Goal: Task Accomplishment & Management: Complete application form

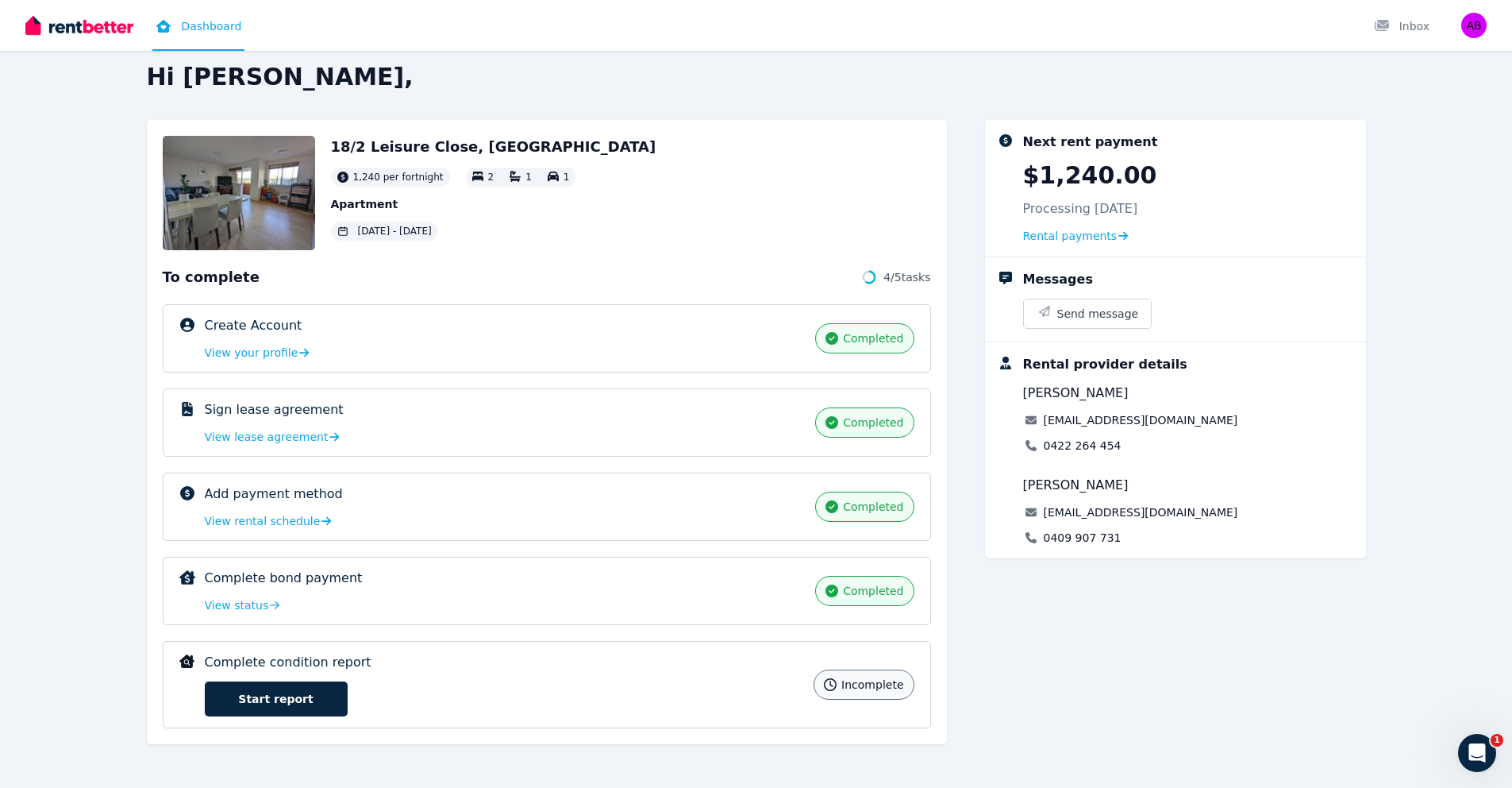
scroll to position [18, 0]
click at [302, 700] on link "Start report" at bounding box center [276, 697] width 143 height 35
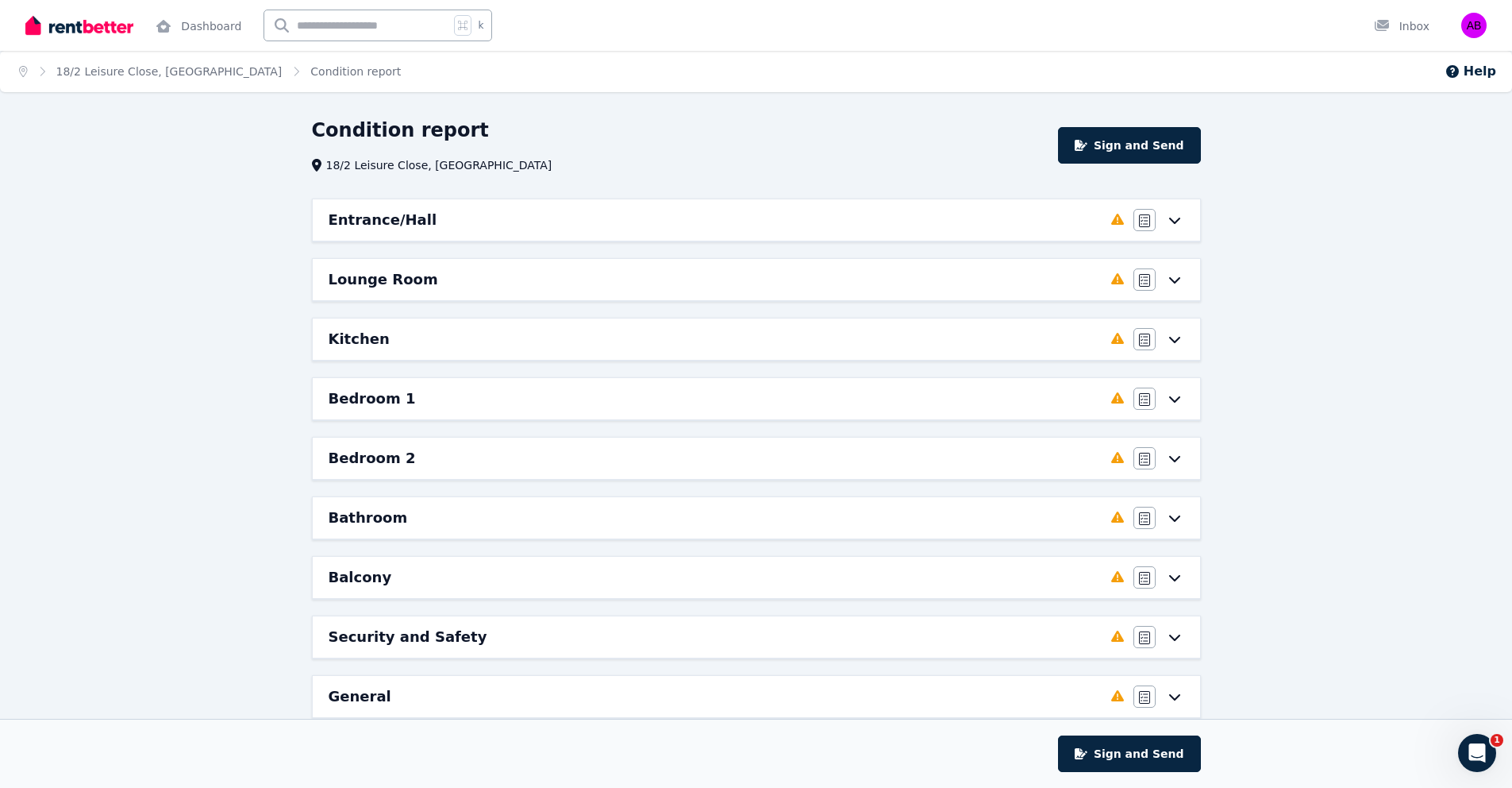
click at [380, 215] on h6 "Entrance/Hall" at bounding box center [383, 220] width 108 height 22
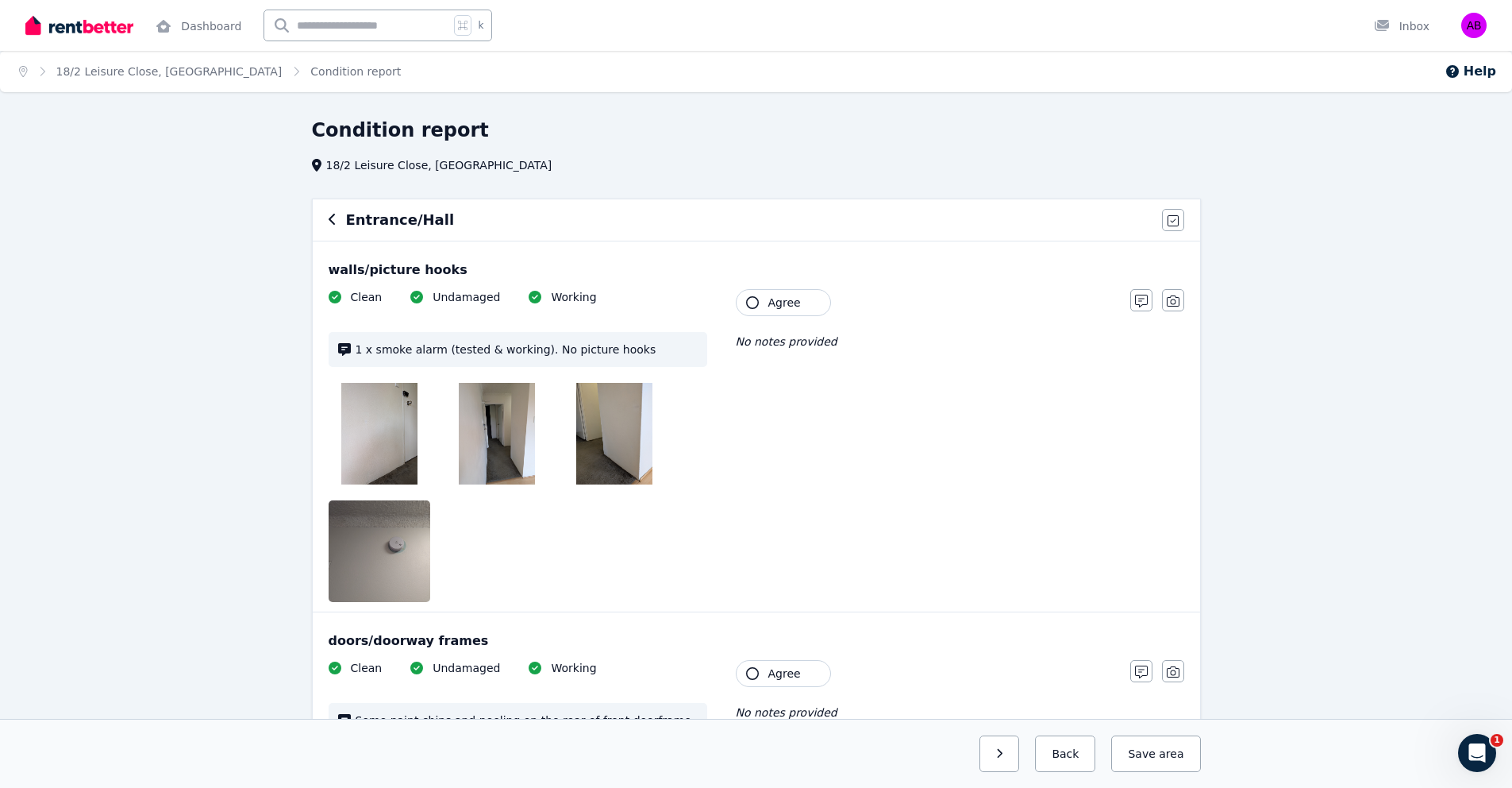
click at [396, 455] on img at bounding box center [380, 433] width 76 height 101
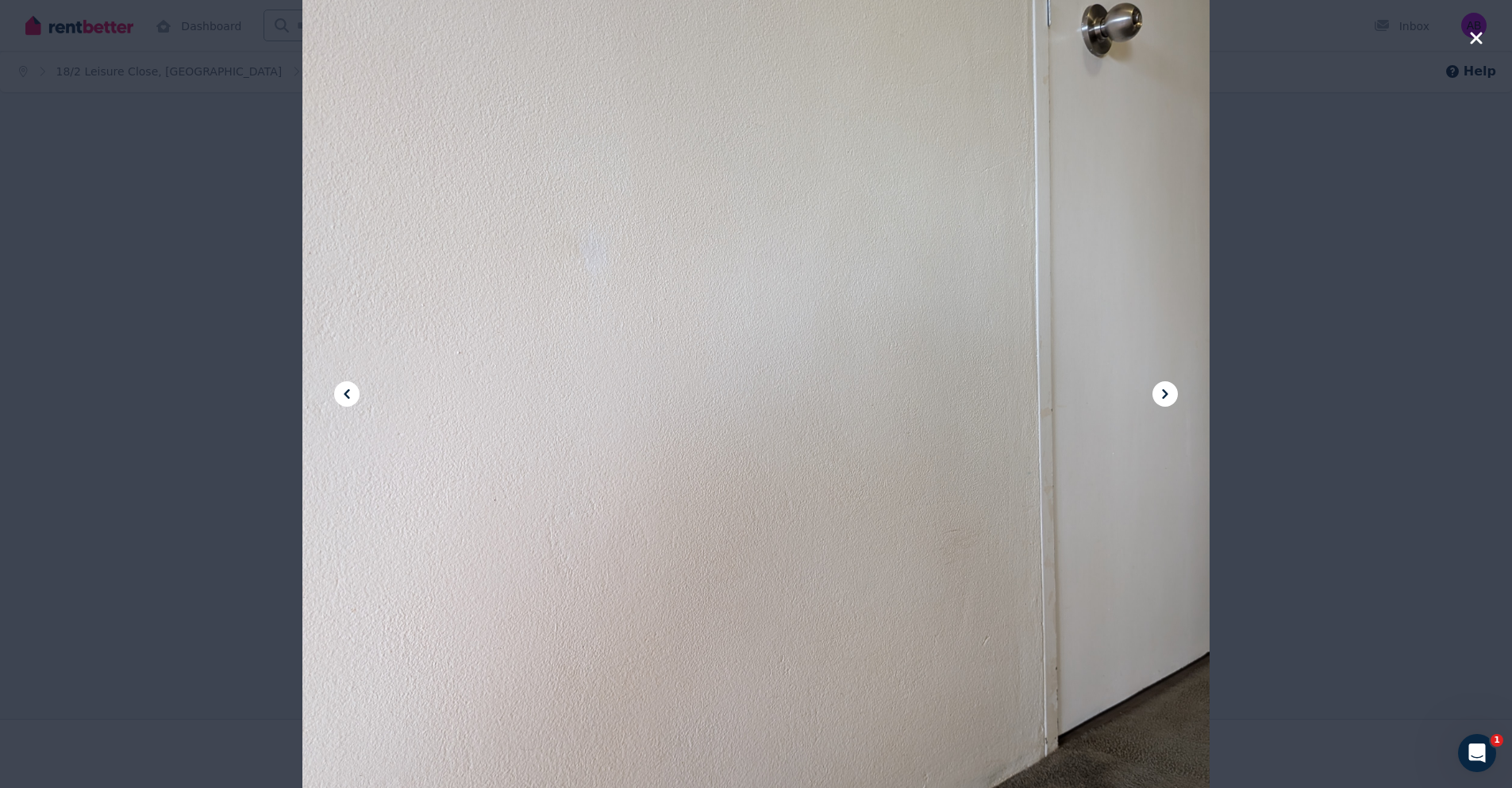
click at [1473, 37] on icon "button" at bounding box center [1476, 37] width 14 height 19
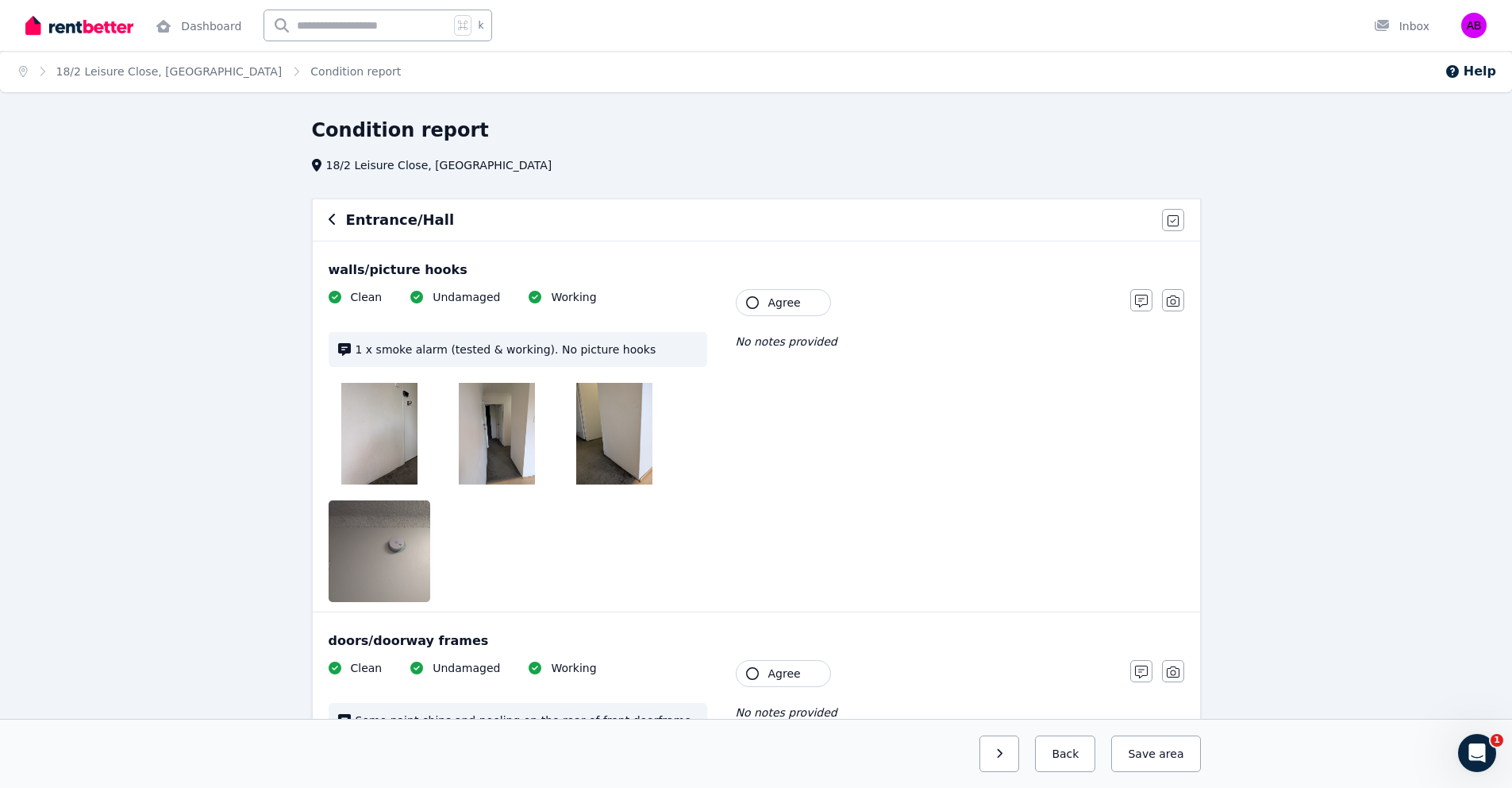
click at [510, 438] on img at bounding box center [497, 433] width 76 height 101
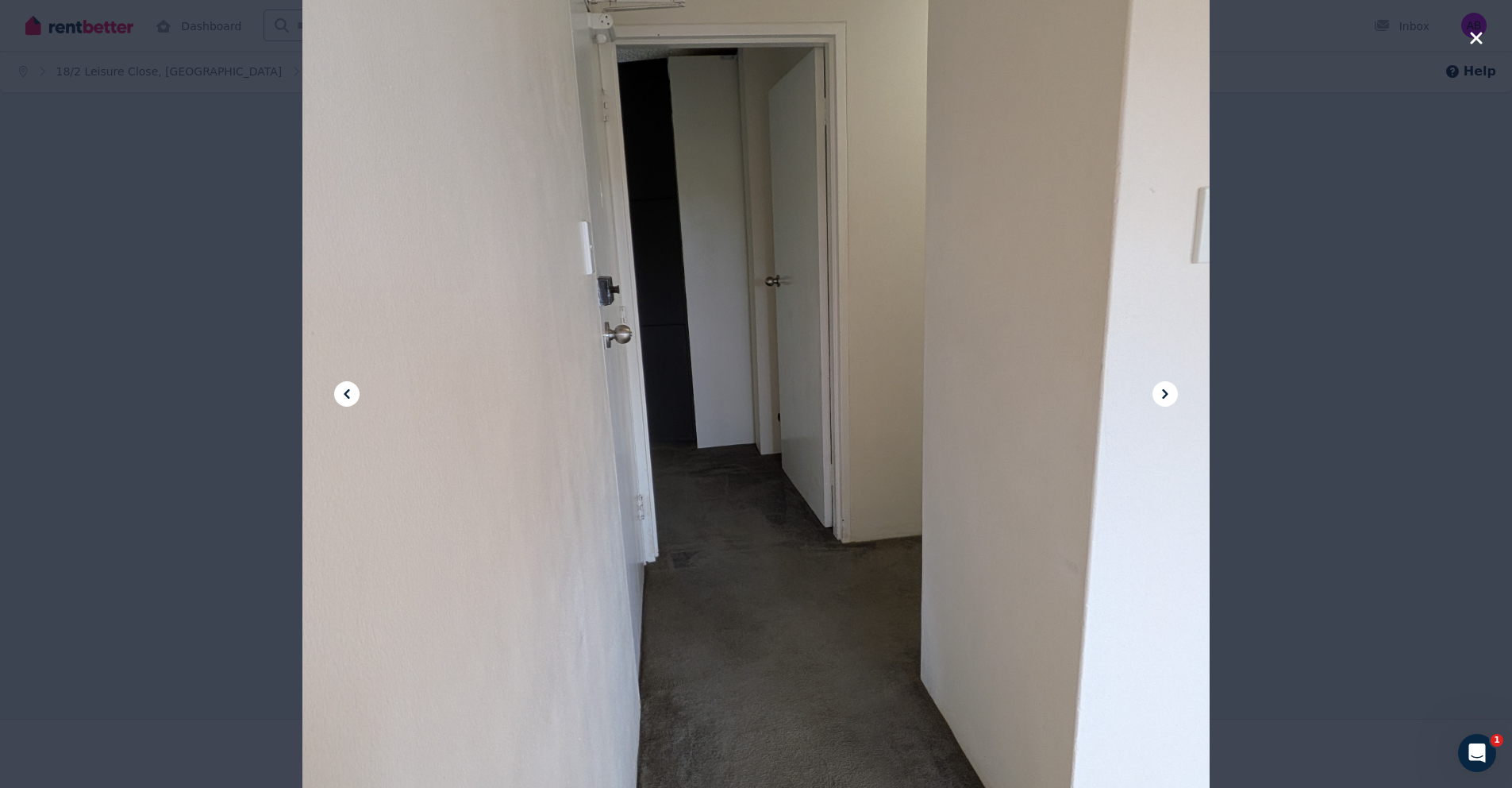
click at [1162, 398] on icon at bounding box center [1164, 393] width 19 height 19
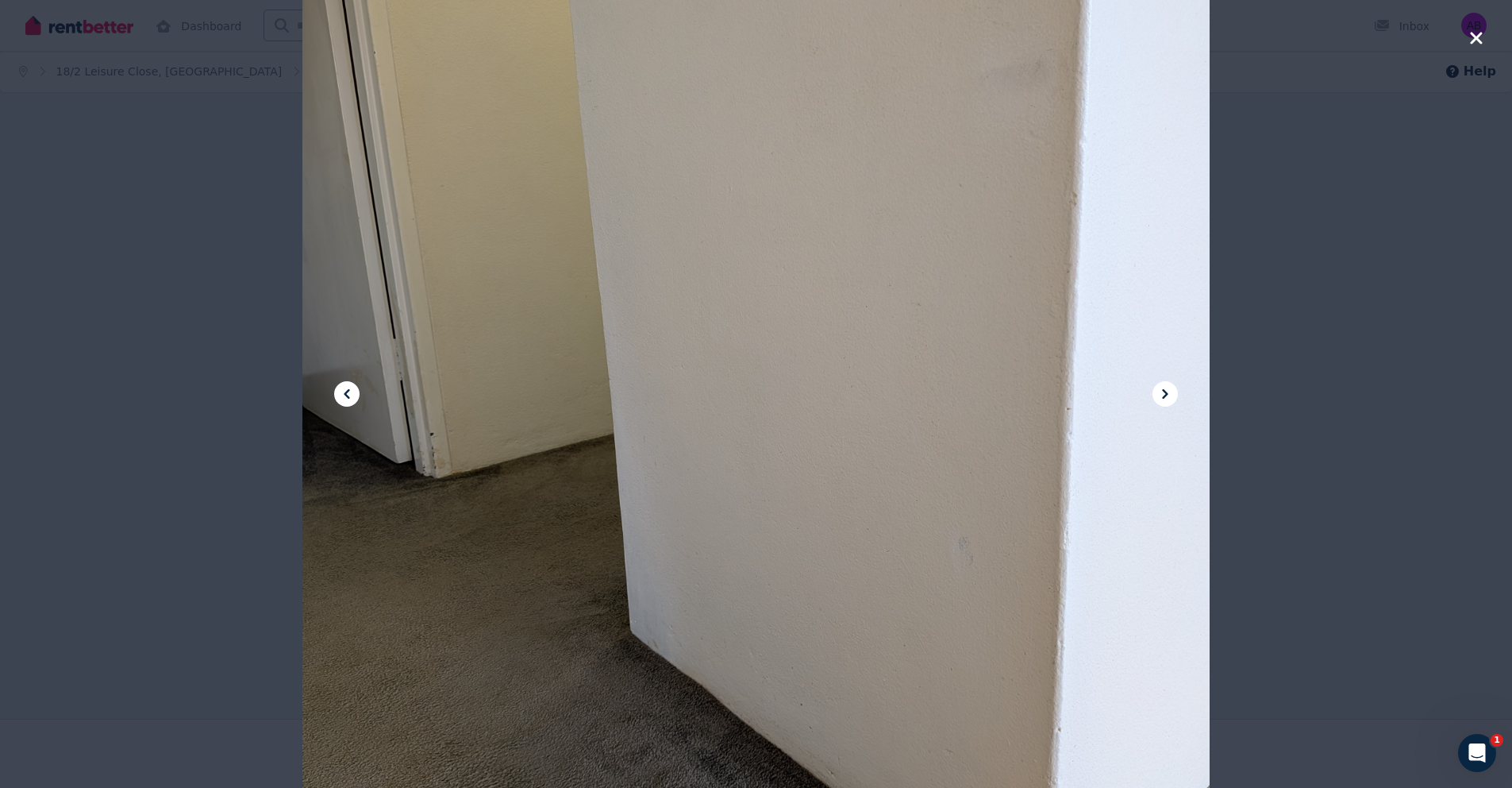
click at [1167, 398] on icon at bounding box center [1164, 393] width 19 height 19
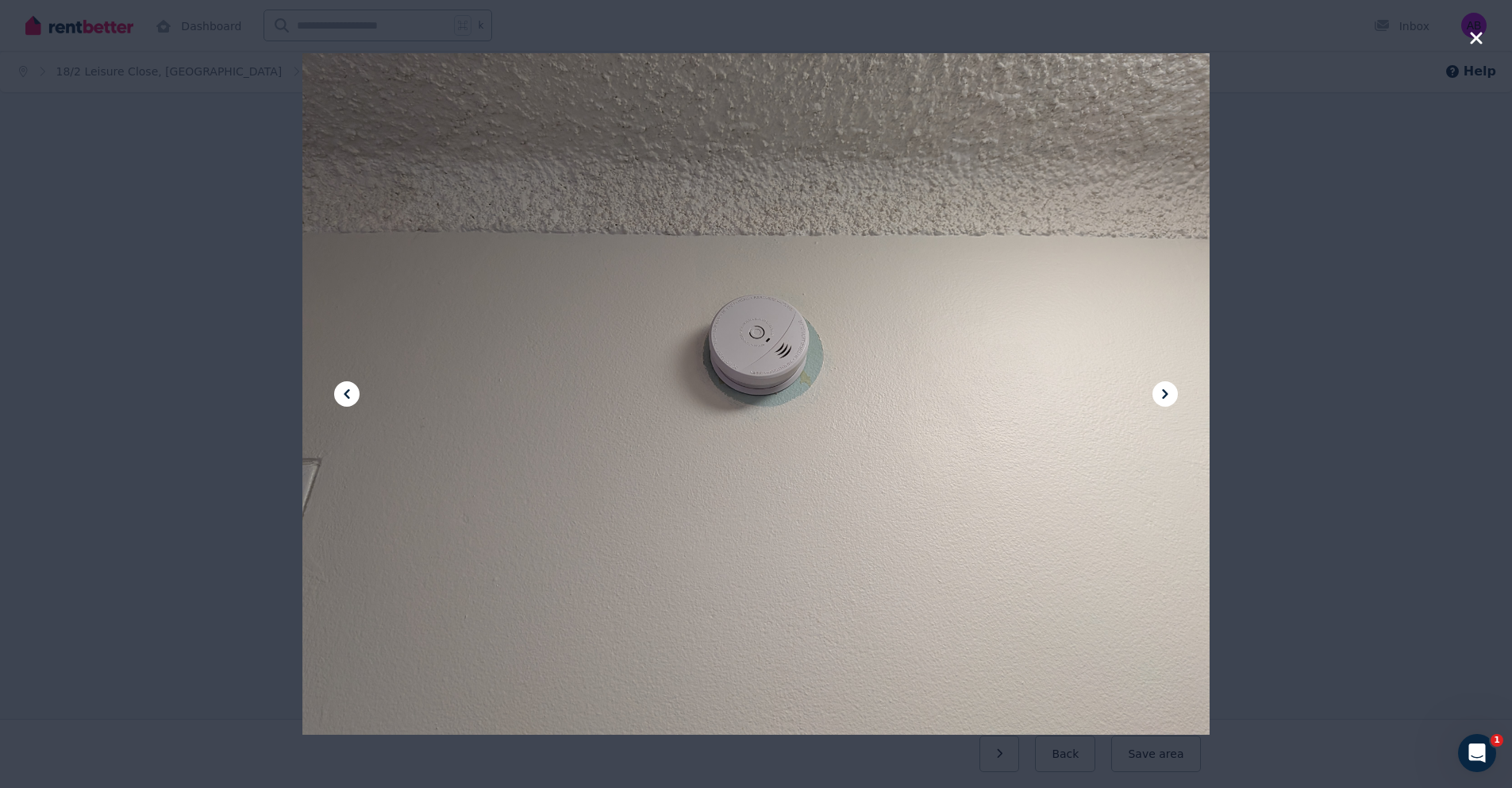
click at [1167, 398] on icon at bounding box center [1164, 393] width 19 height 19
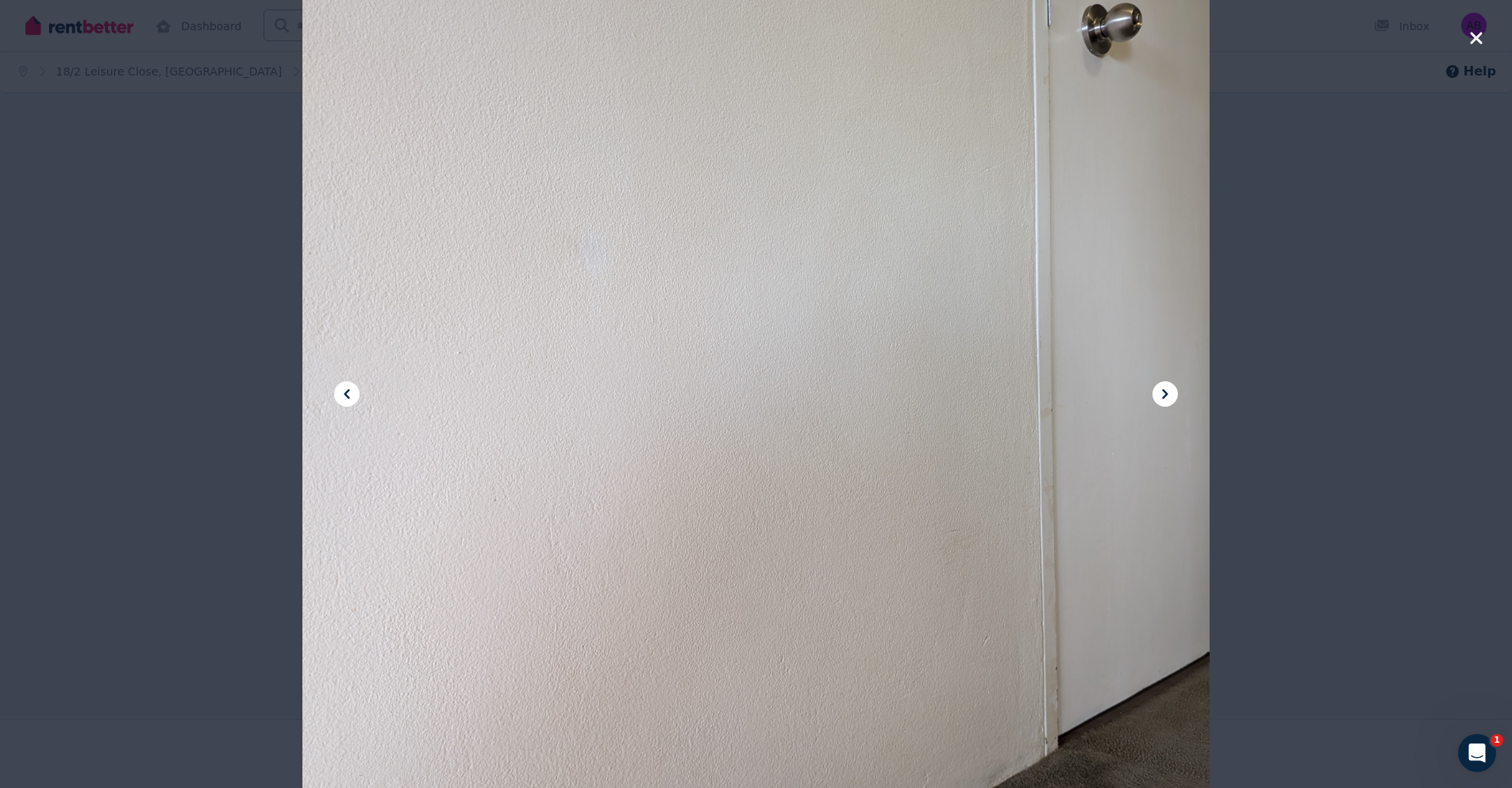
click at [1481, 41] on icon "button" at bounding box center [1476, 37] width 12 height 12
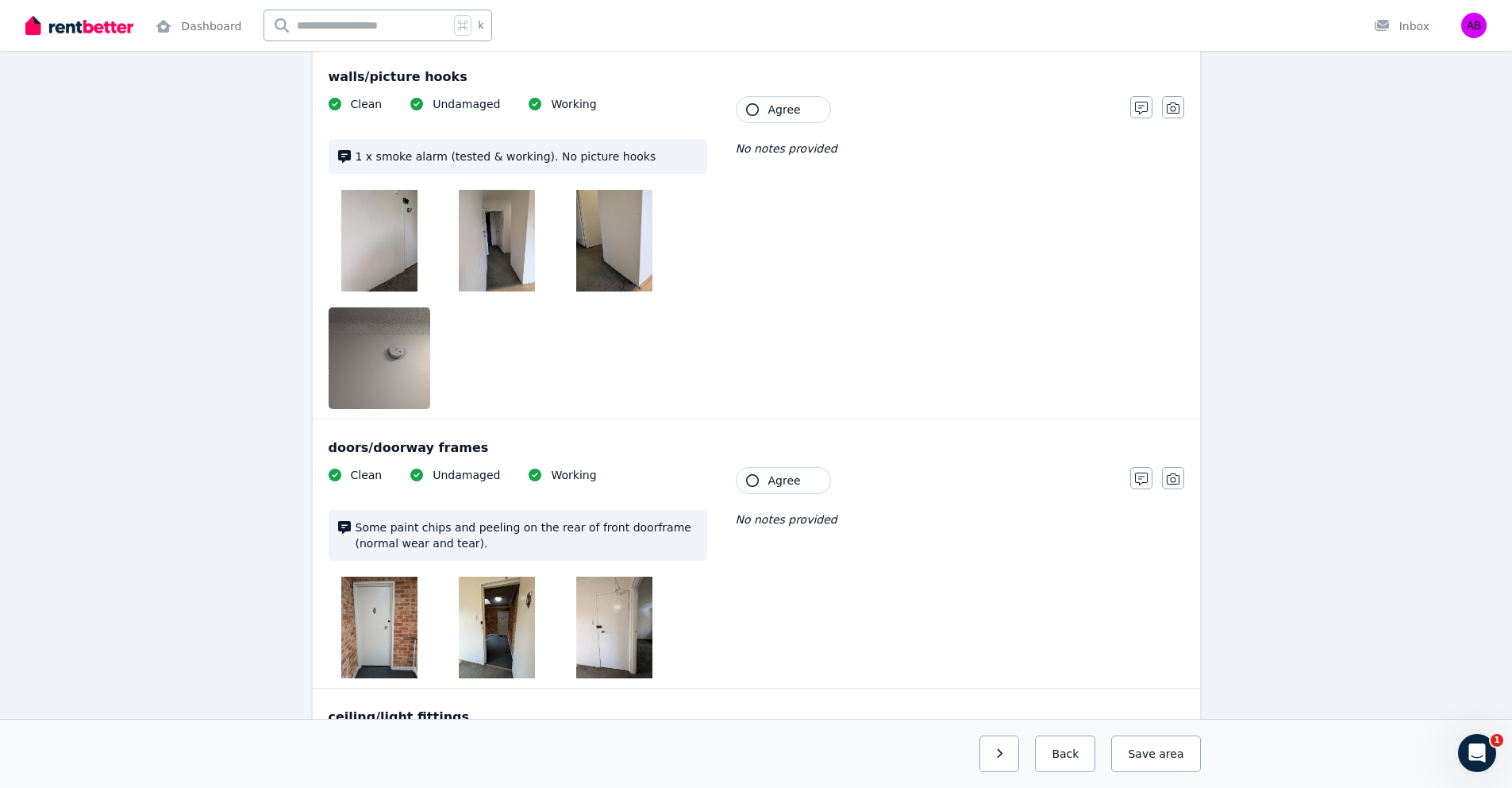
scroll to position [196, 0]
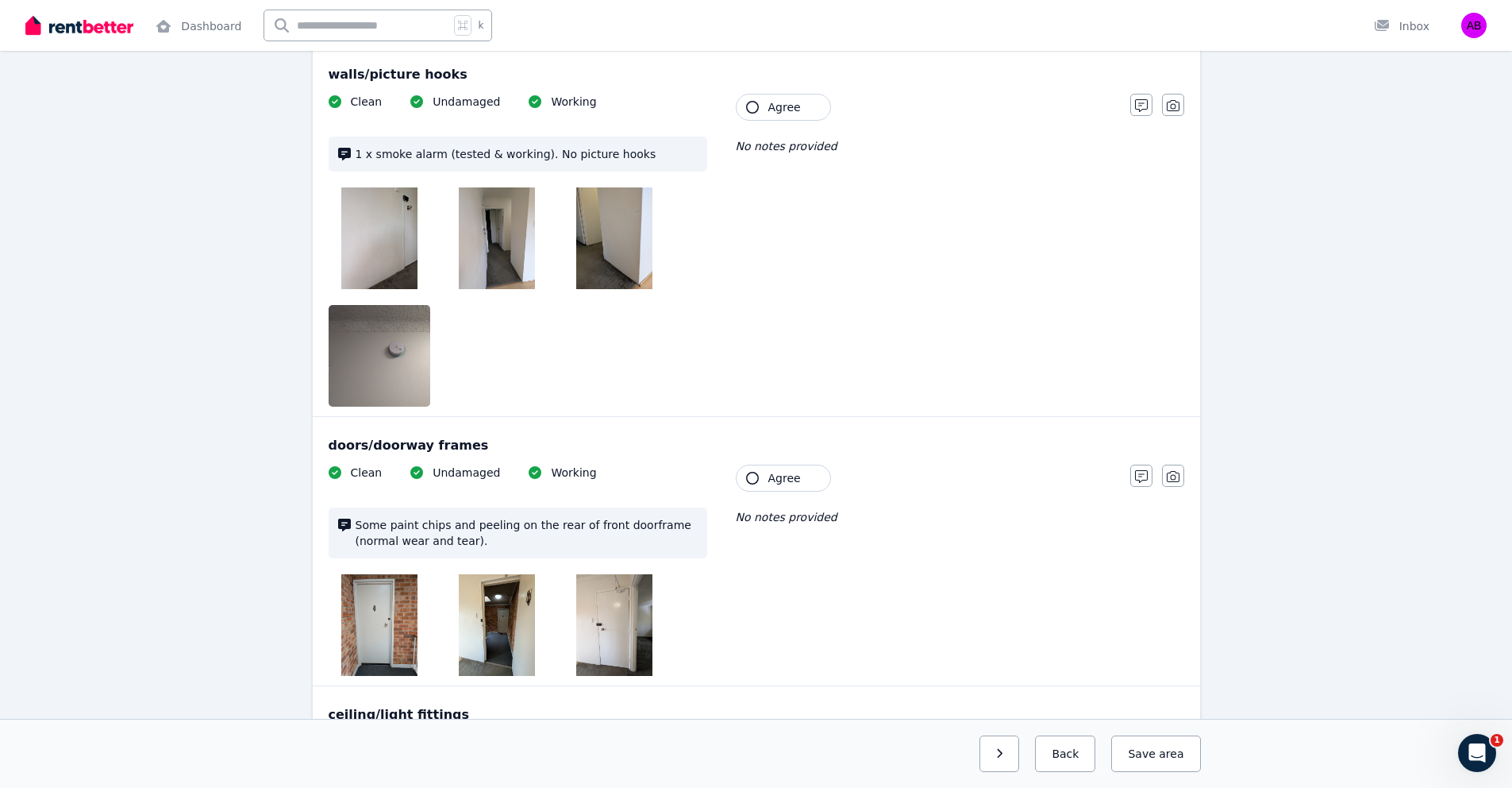
click at [502, 648] on img at bounding box center [497, 625] width 76 height 101
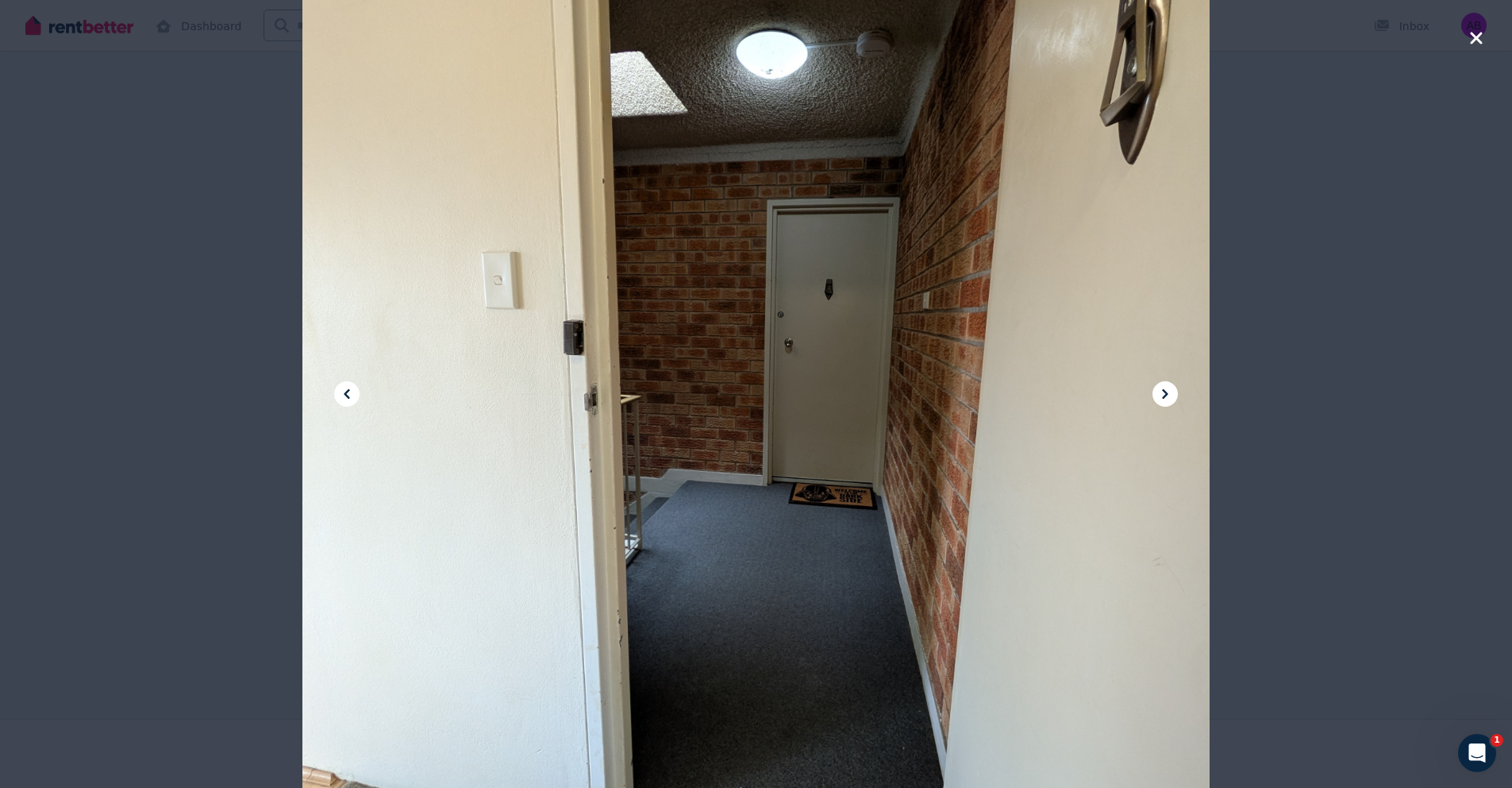
click at [354, 390] on icon at bounding box center [347, 393] width 19 height 19
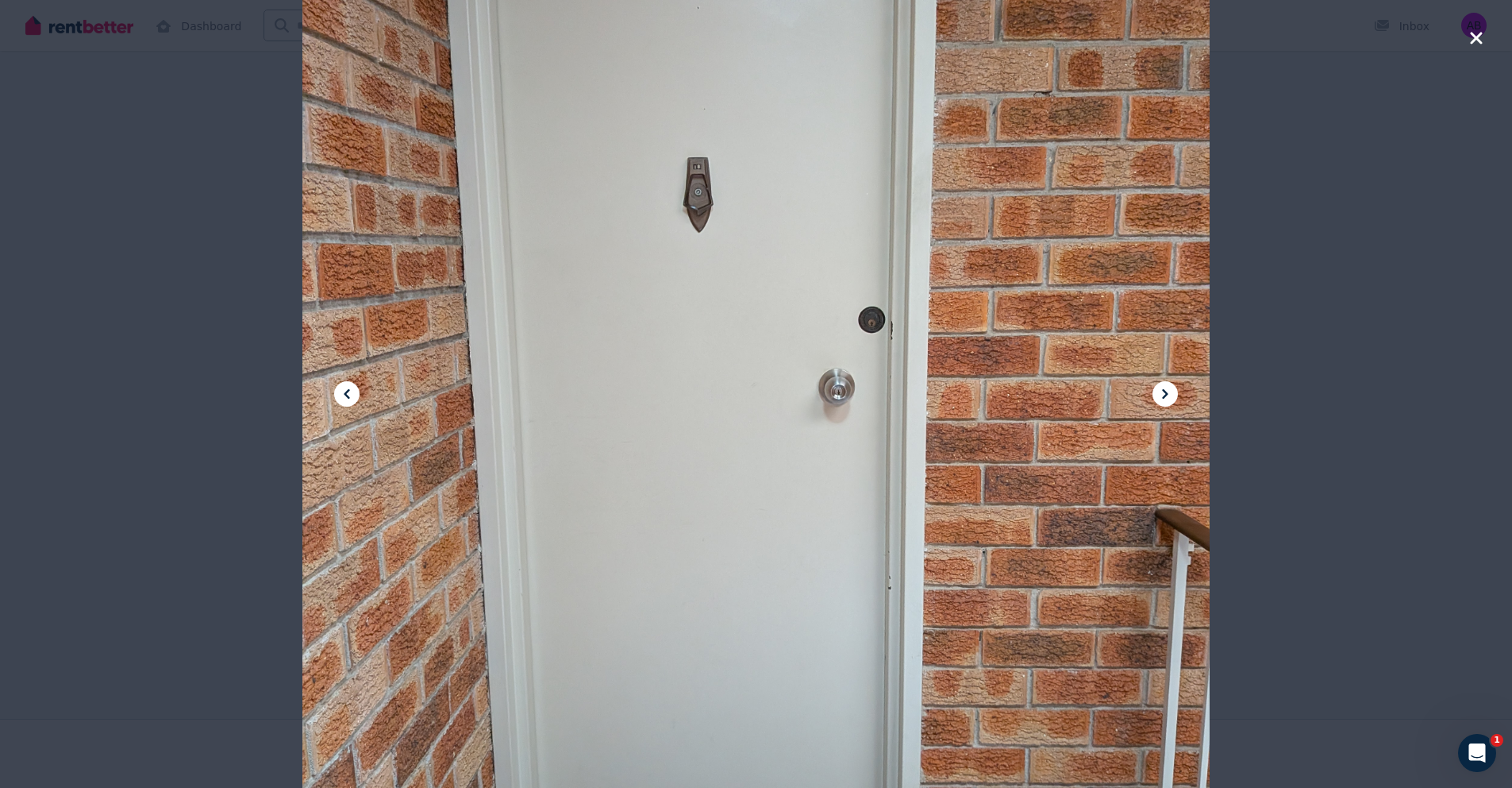
click at [354, 390] on icon at bounding box center [347, 393] width 19 height 19
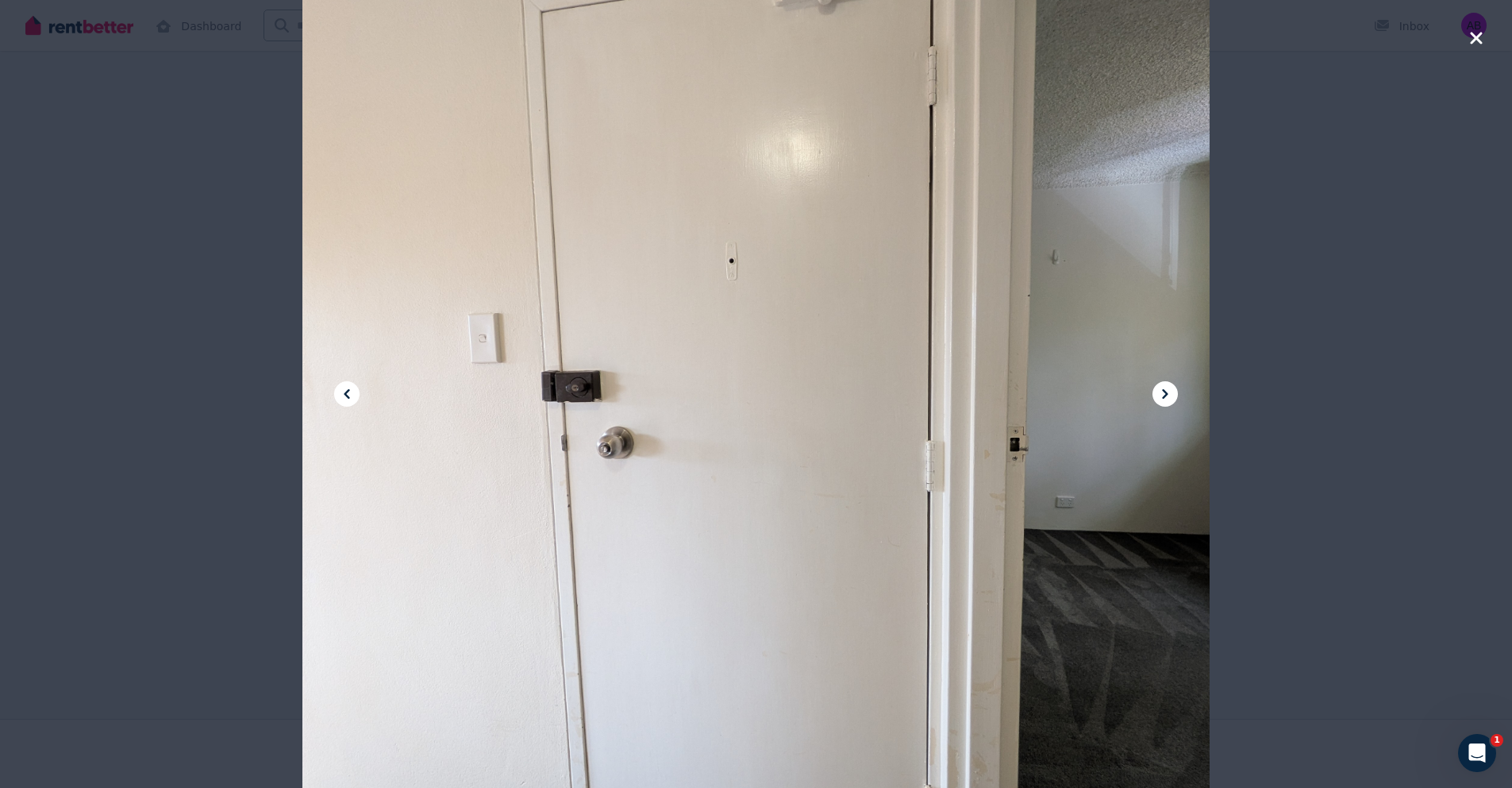
click at [1164, 391] on icon at bounding box center [1164, 394] width 5 height 10
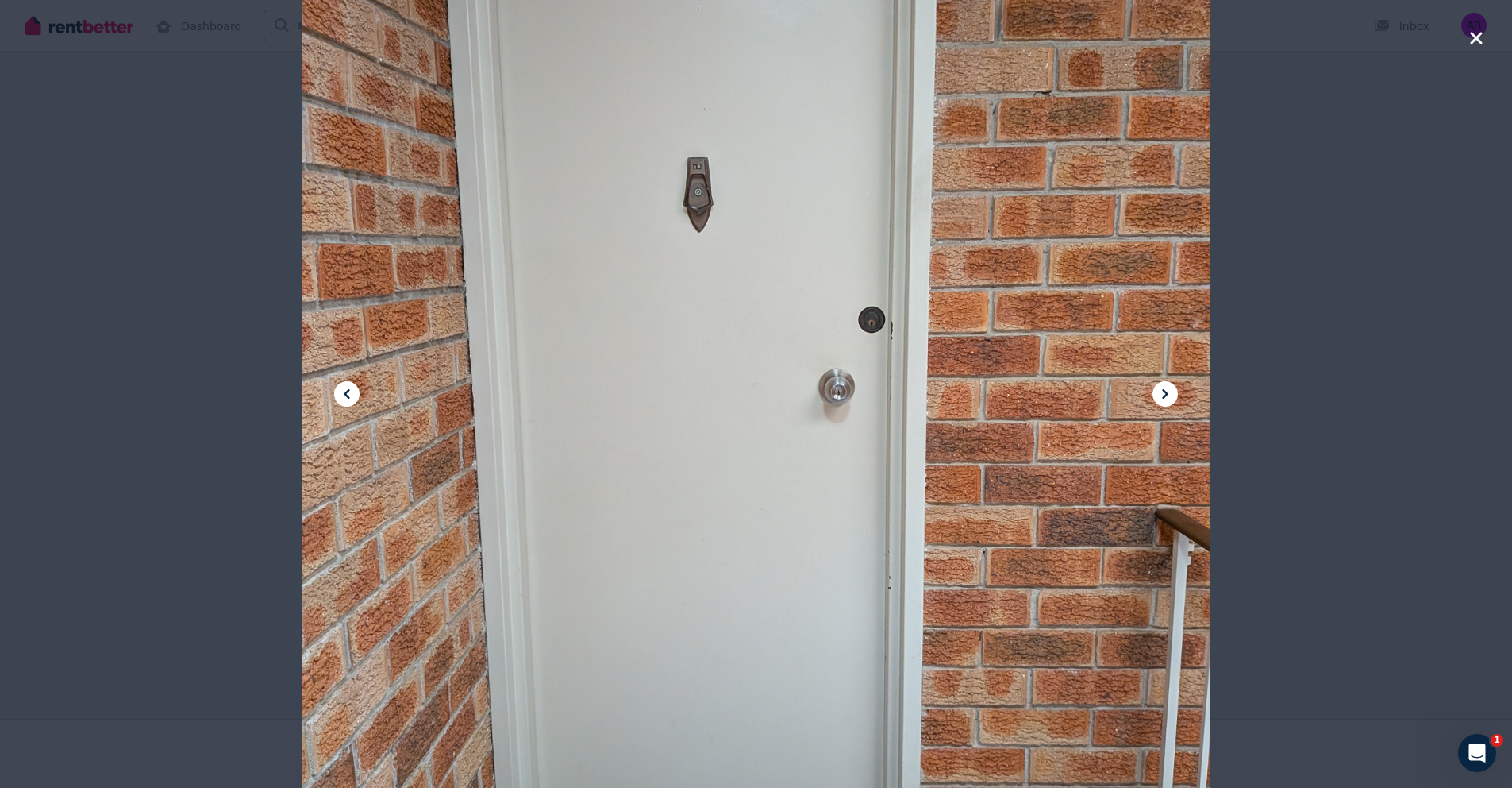
click at [1164, 391] on icon at bounding box center [1164, 394] width 5 height 10
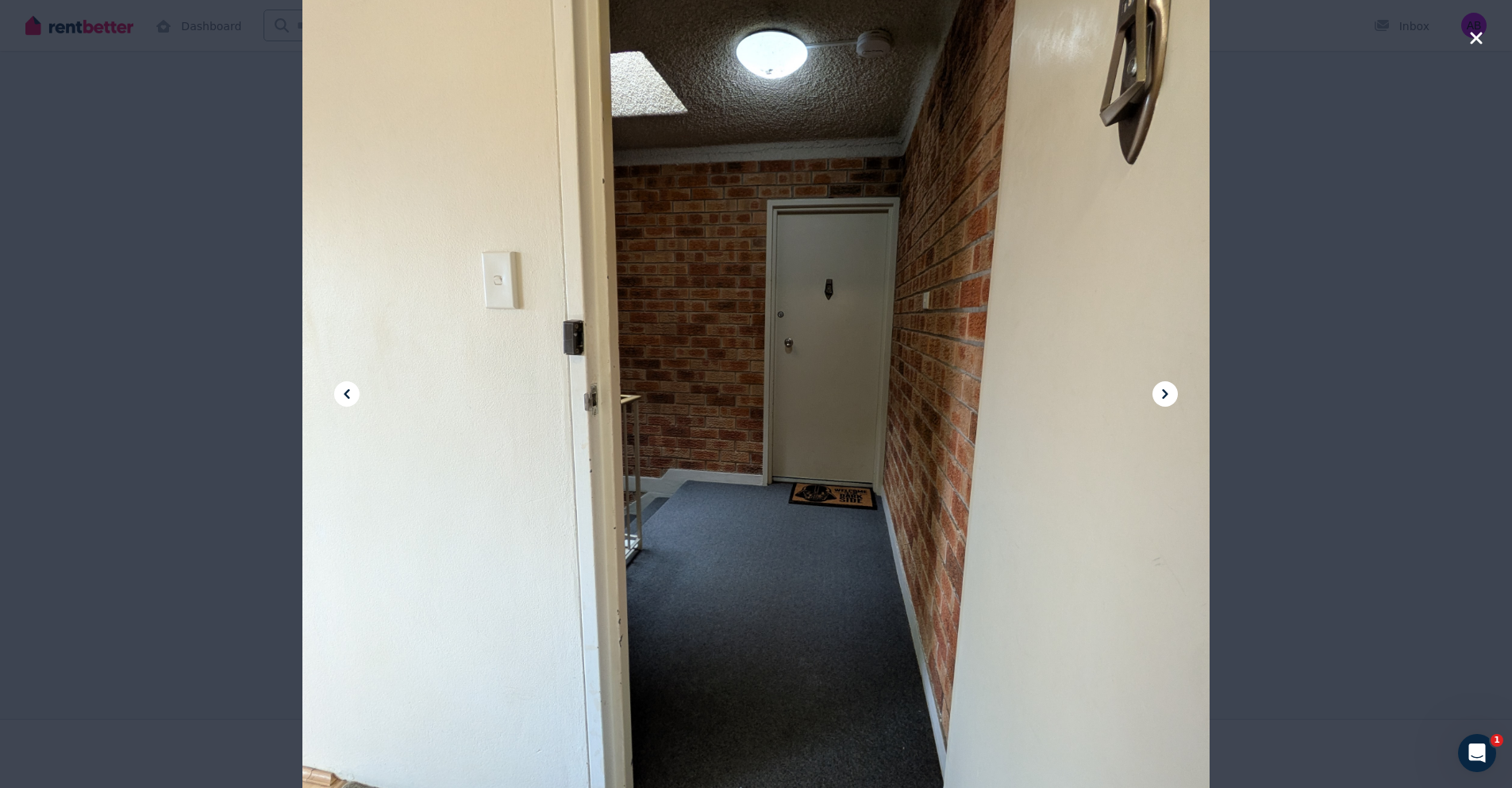
click at [1164, 391] on icon at bounding box center [1164, 394] width 5 height 10
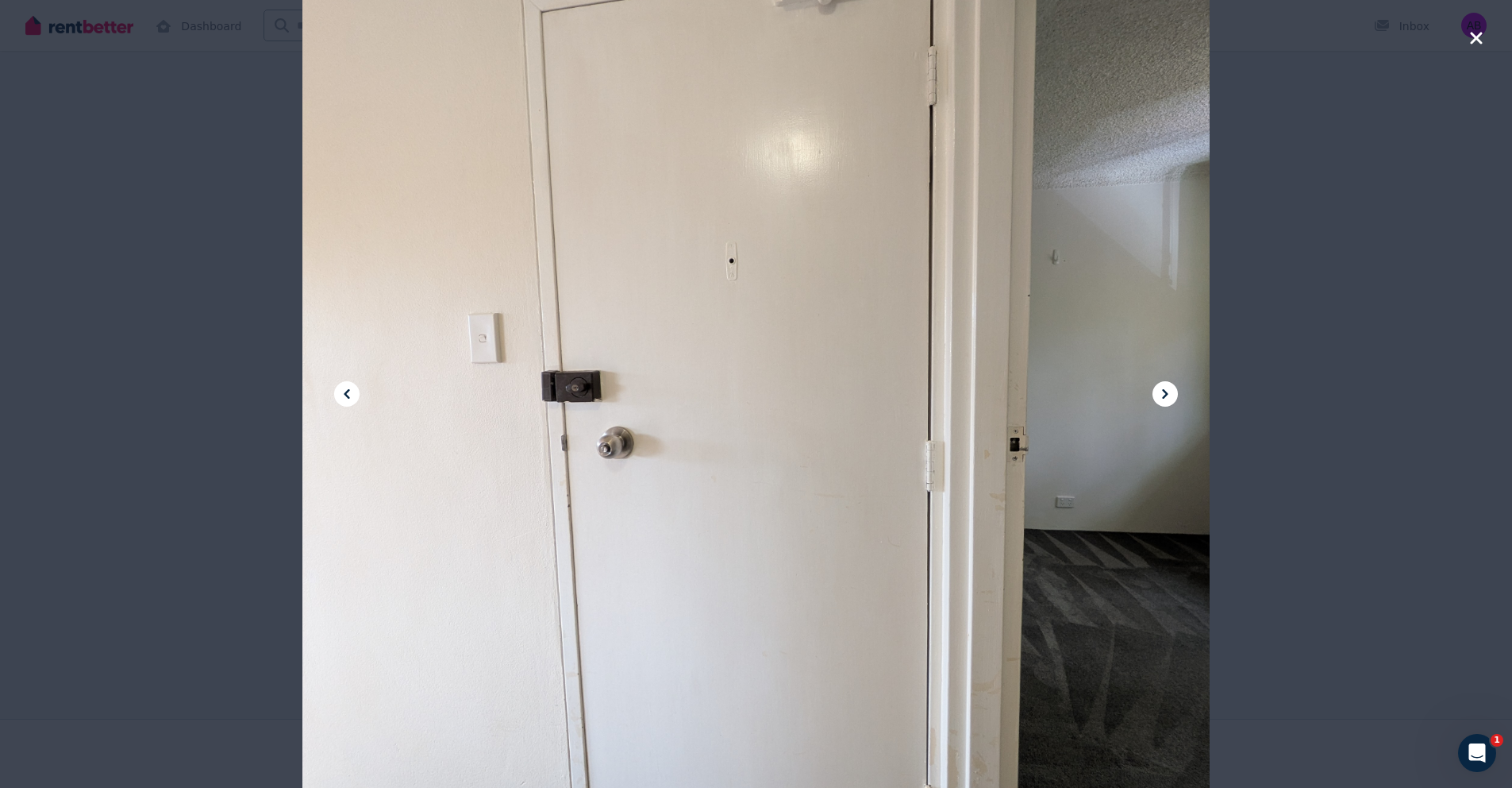
click at [1164, 391] on icon at bounding box center [1164, 394] width 5 height 10
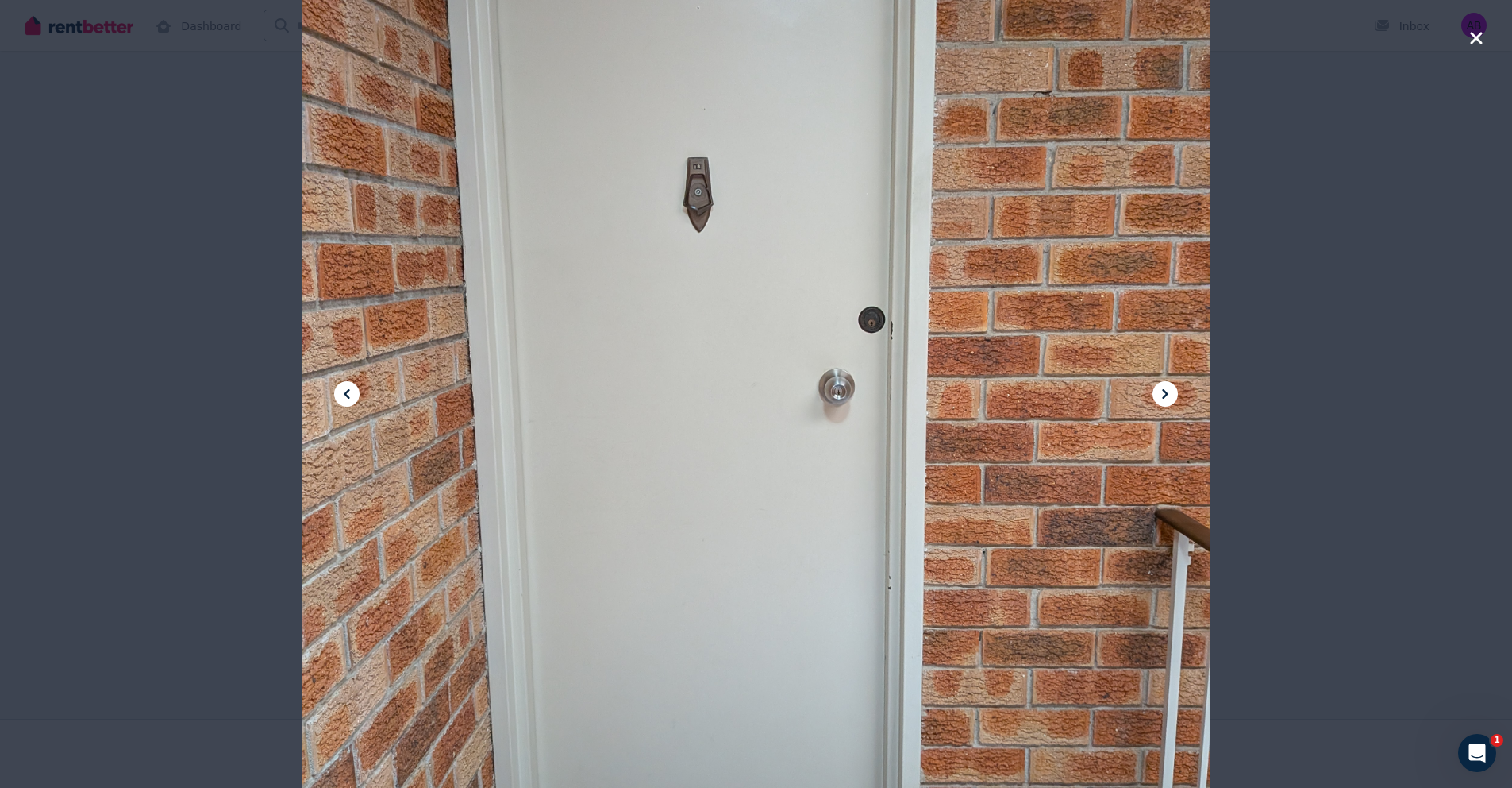
click at [1474, 44] on icon "button" at bounding box center [1476, 37] width 14 height 19
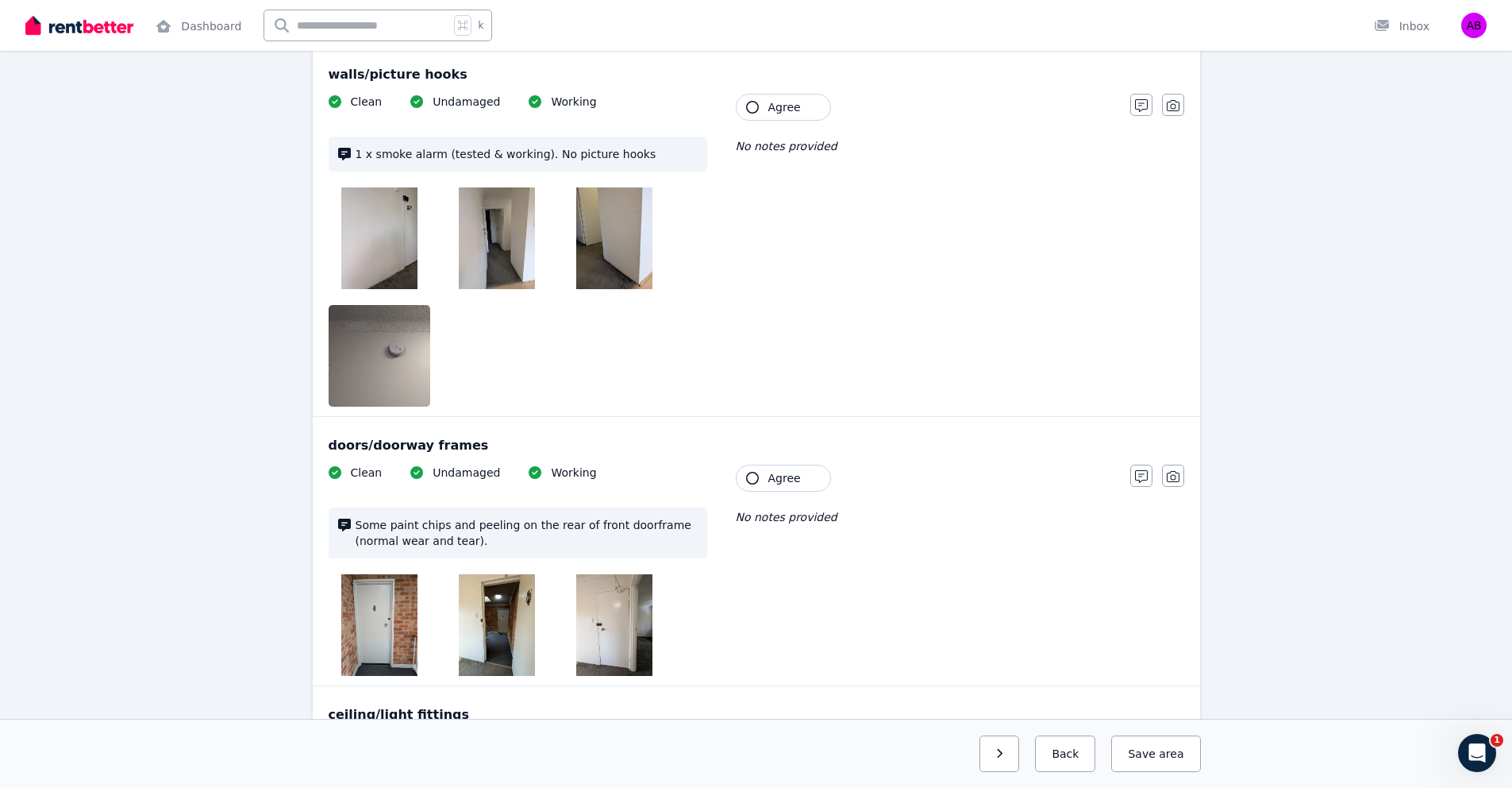
click at [495, 261] on img at bounding box center [497, 238] width 76 height 101
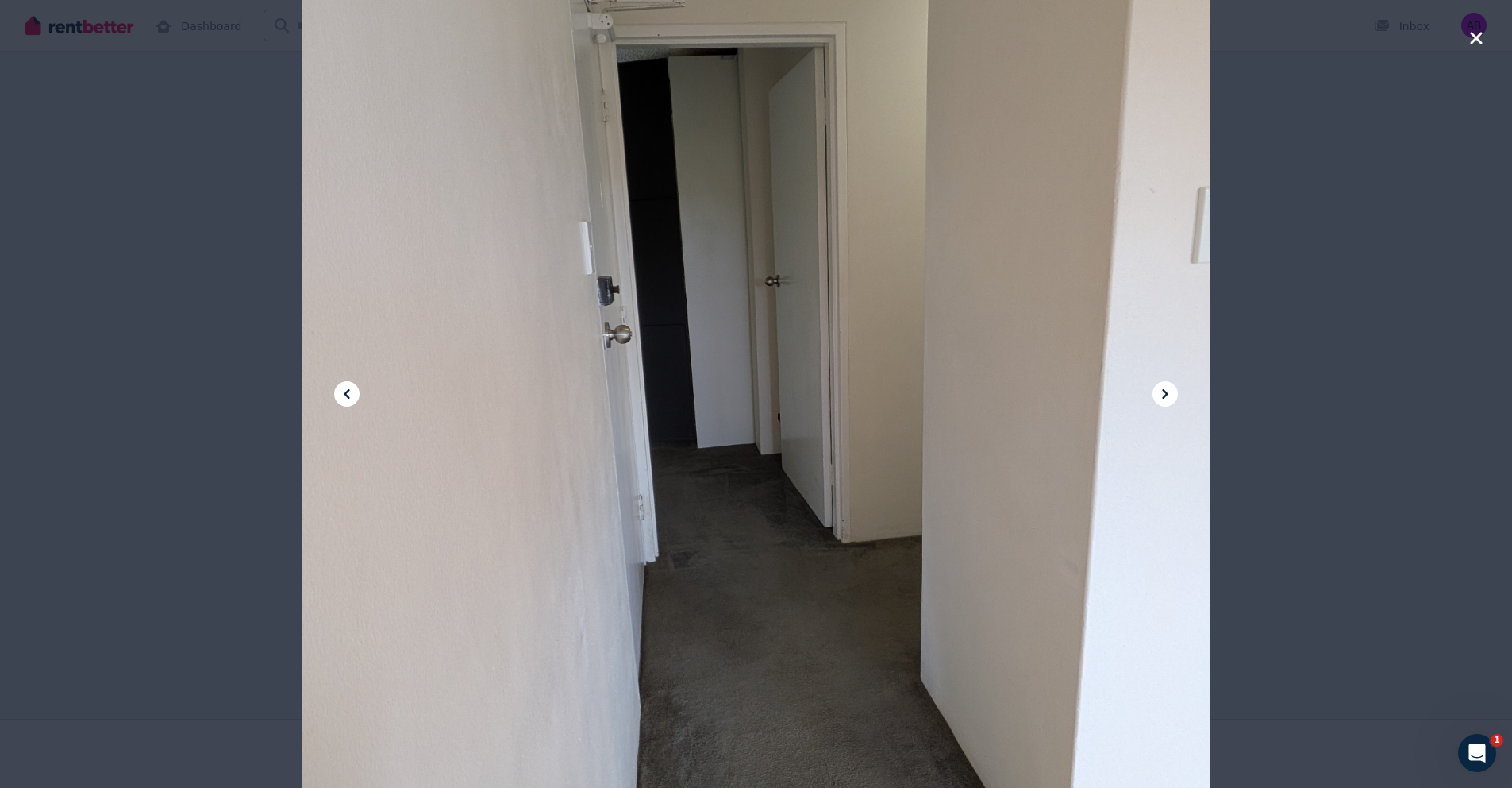
click at [1171, 394] on icon at bounding box center [1164, 393] width 19 height 19
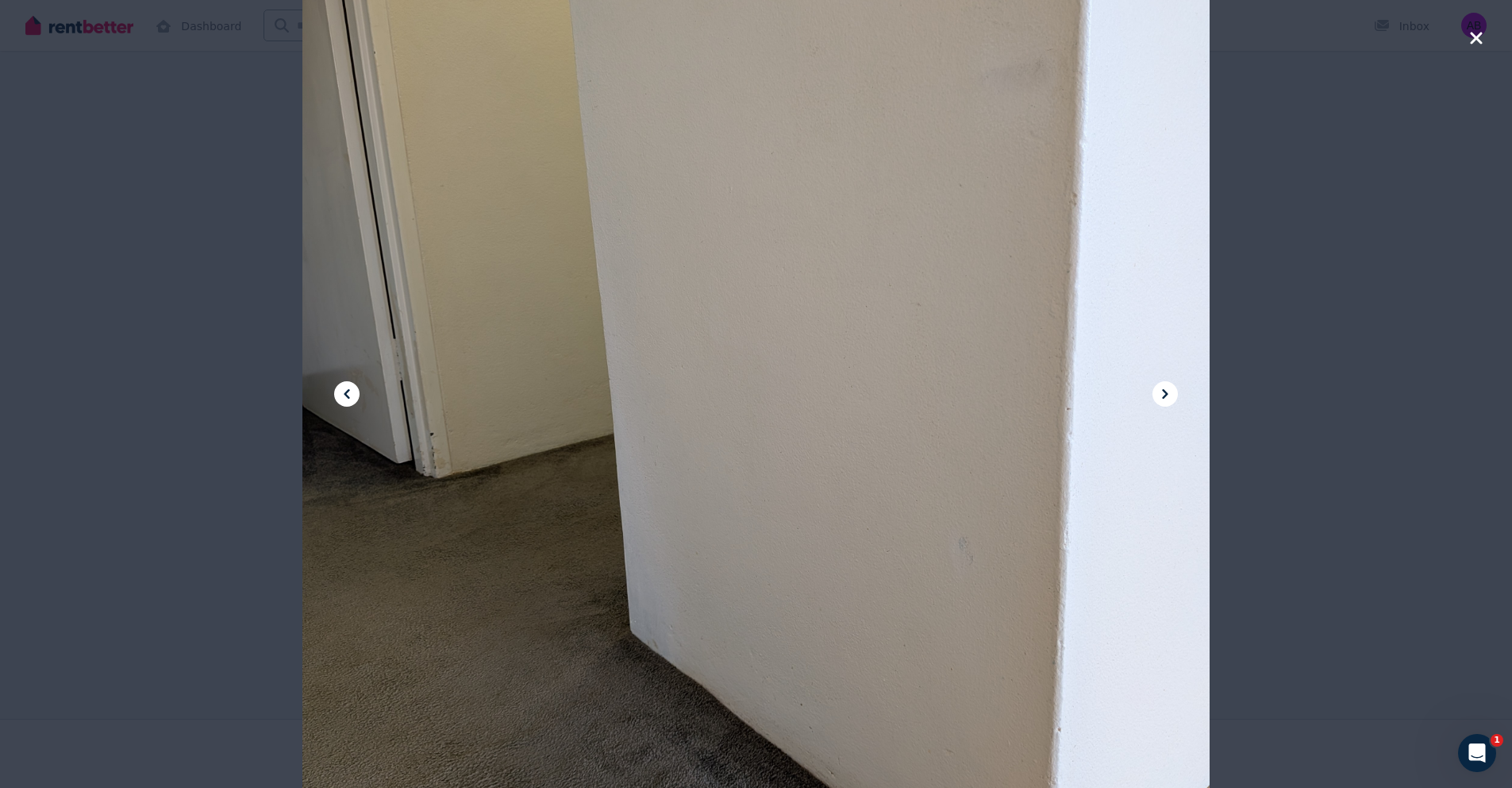
click at [1171, 394] on icon at bounding box center [1164, 393] width 19 height 19
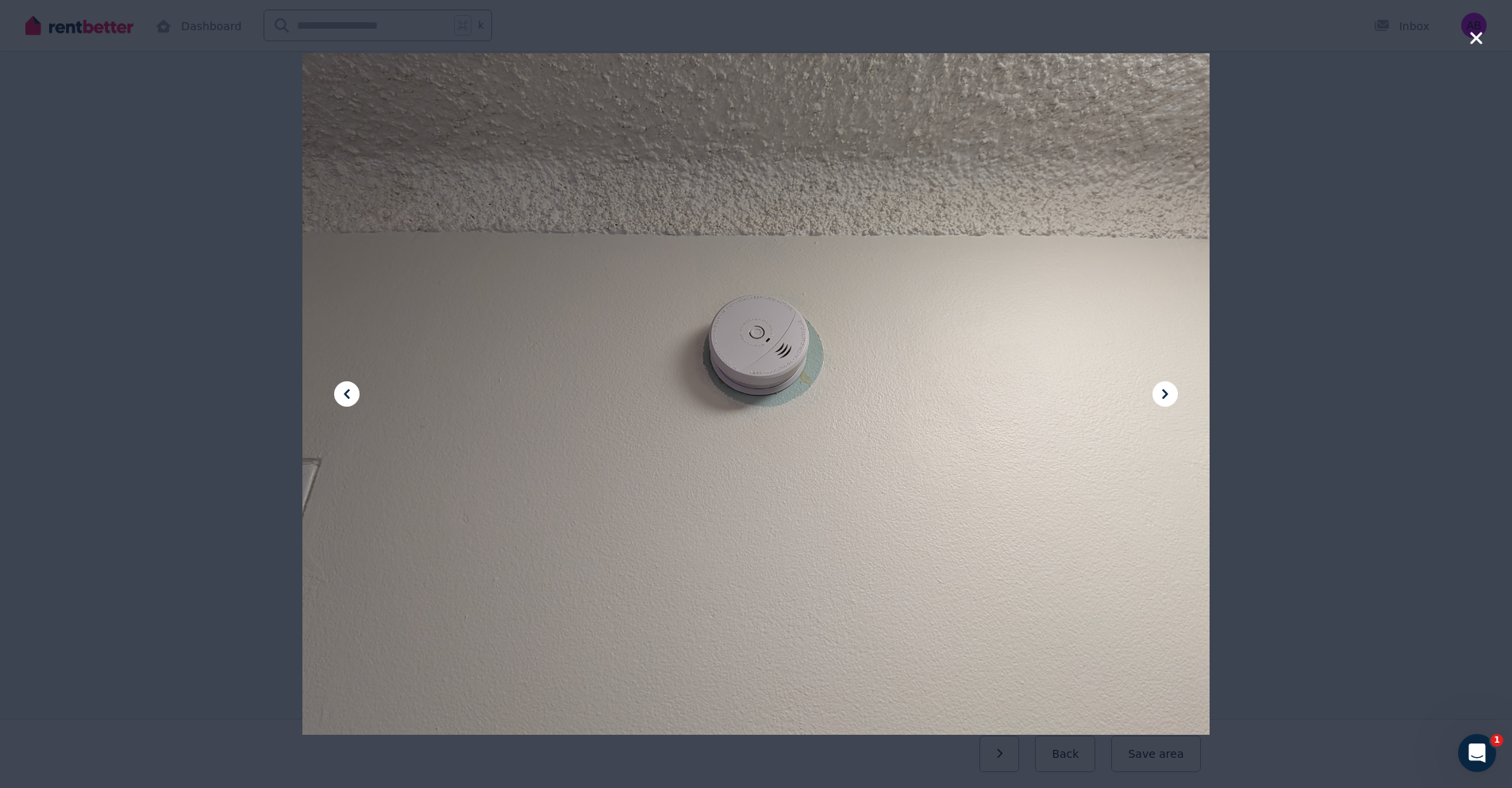
click at [1171, 394] on icon at bounding box center [1164, 393] width 19 height 19
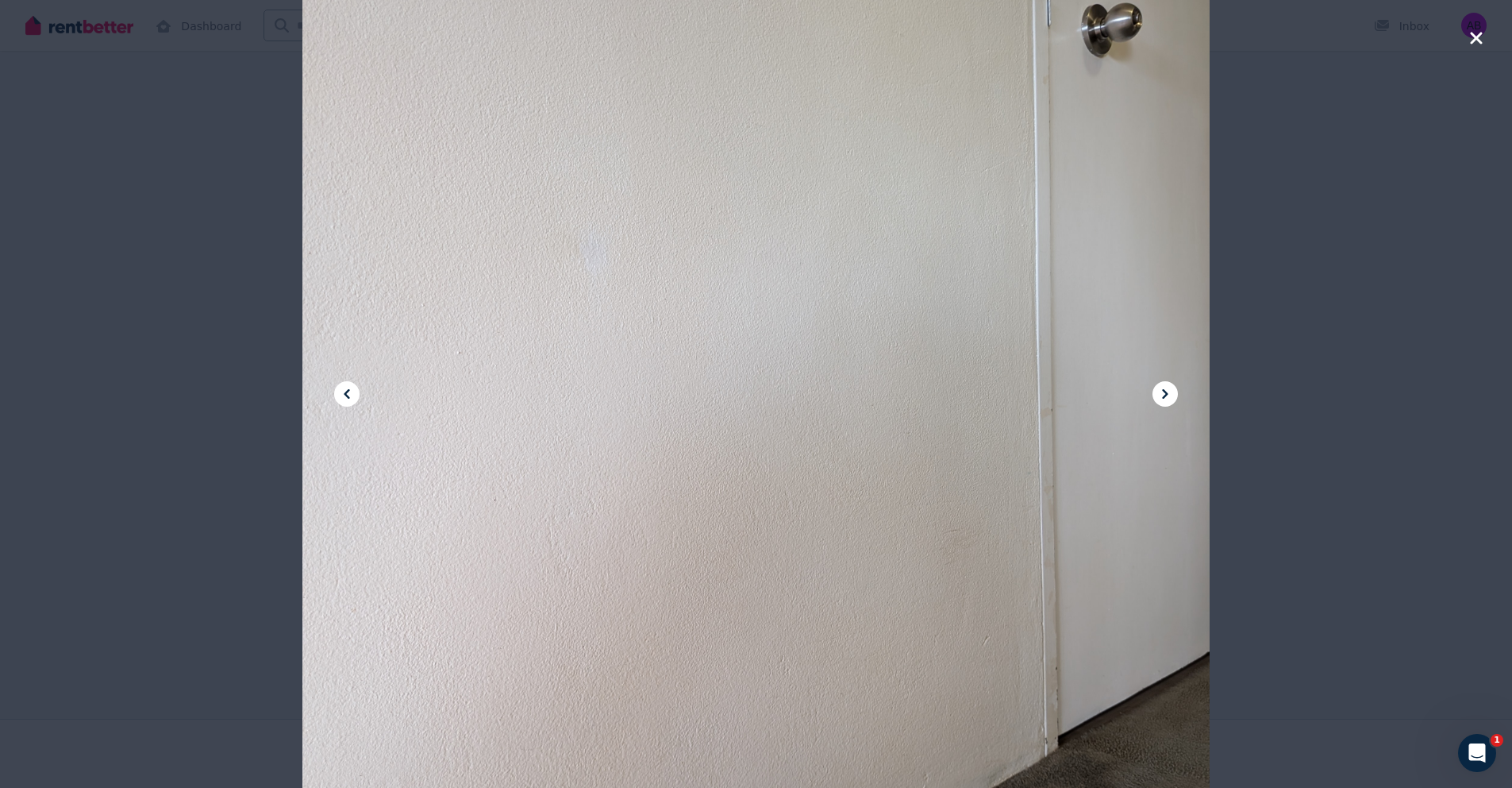
click at [1171, 394] on icon at bounding box center [1164, 393] width 19 height 19
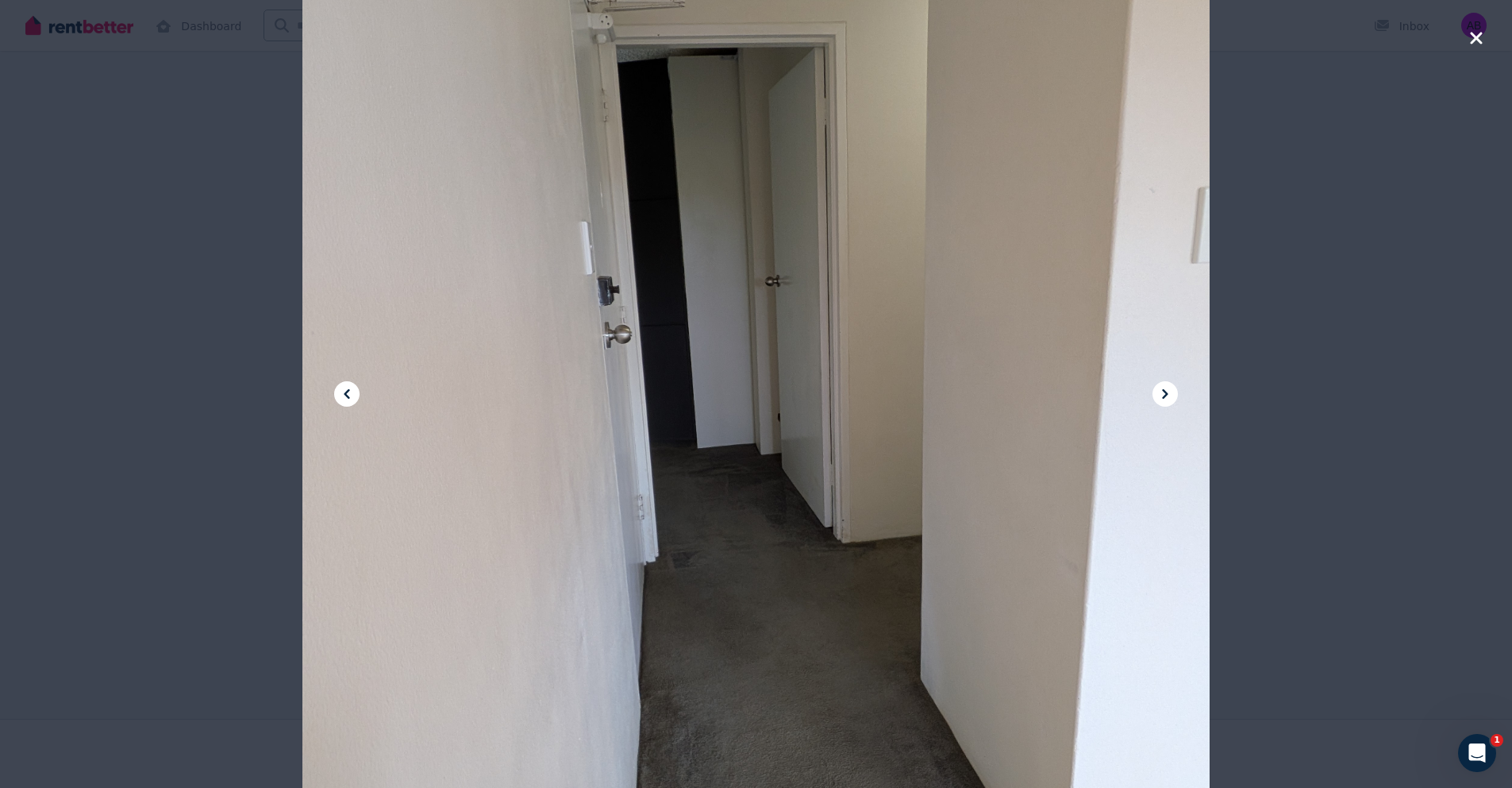
drag, startPoint x: 652, startPoint y: 645, endPoint x: 671, endPoint y: 405, distance: 240.8
click at [671, 405] on div at bounding box center [756, 393] width 908 height 1210
click at [1473, 41] on icon "button" at bounding box center [1476, 37] width 12 height 12
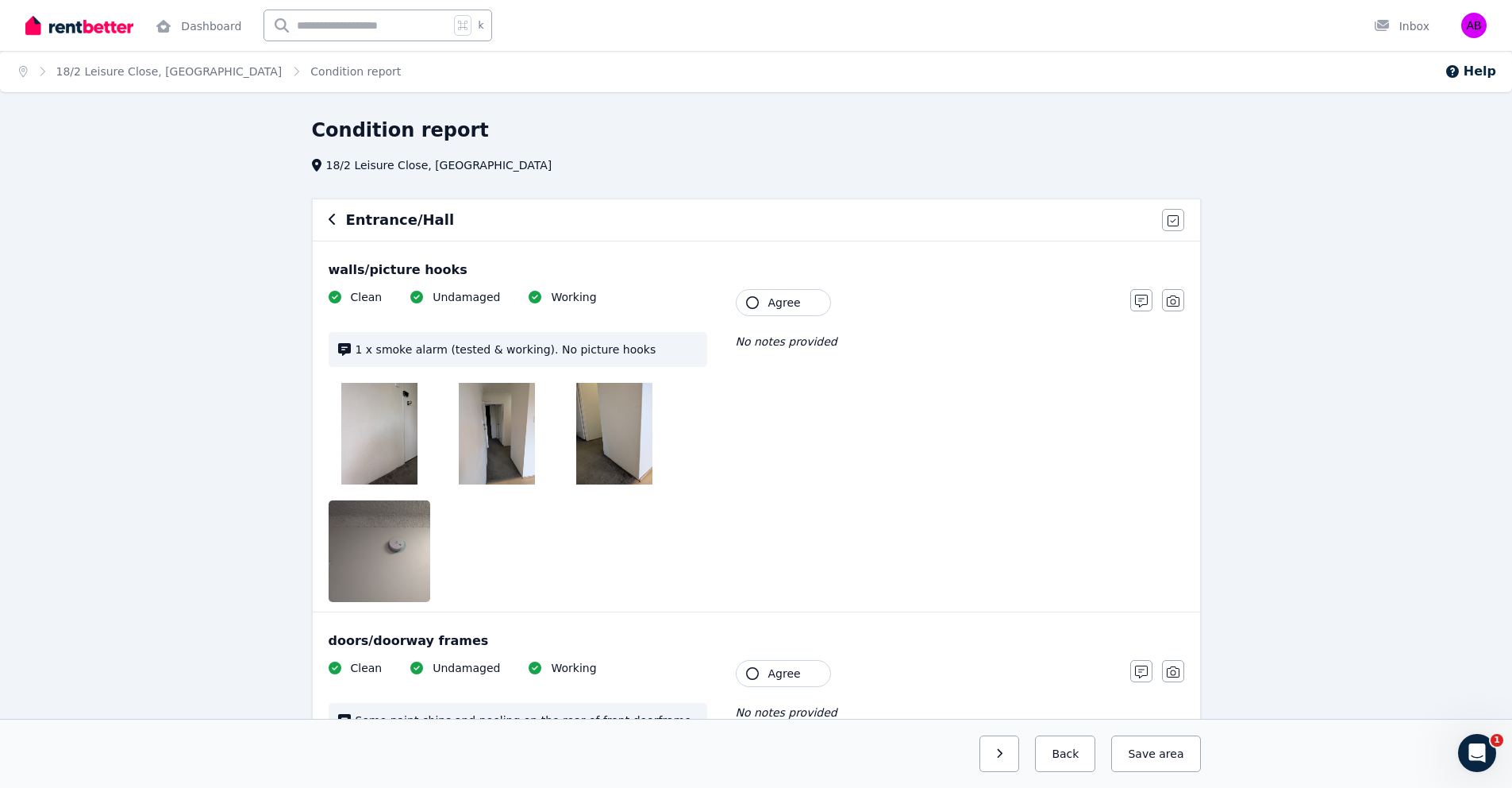
click at [513, 438] on img at bounding box center [497, 433] width 76 height 101
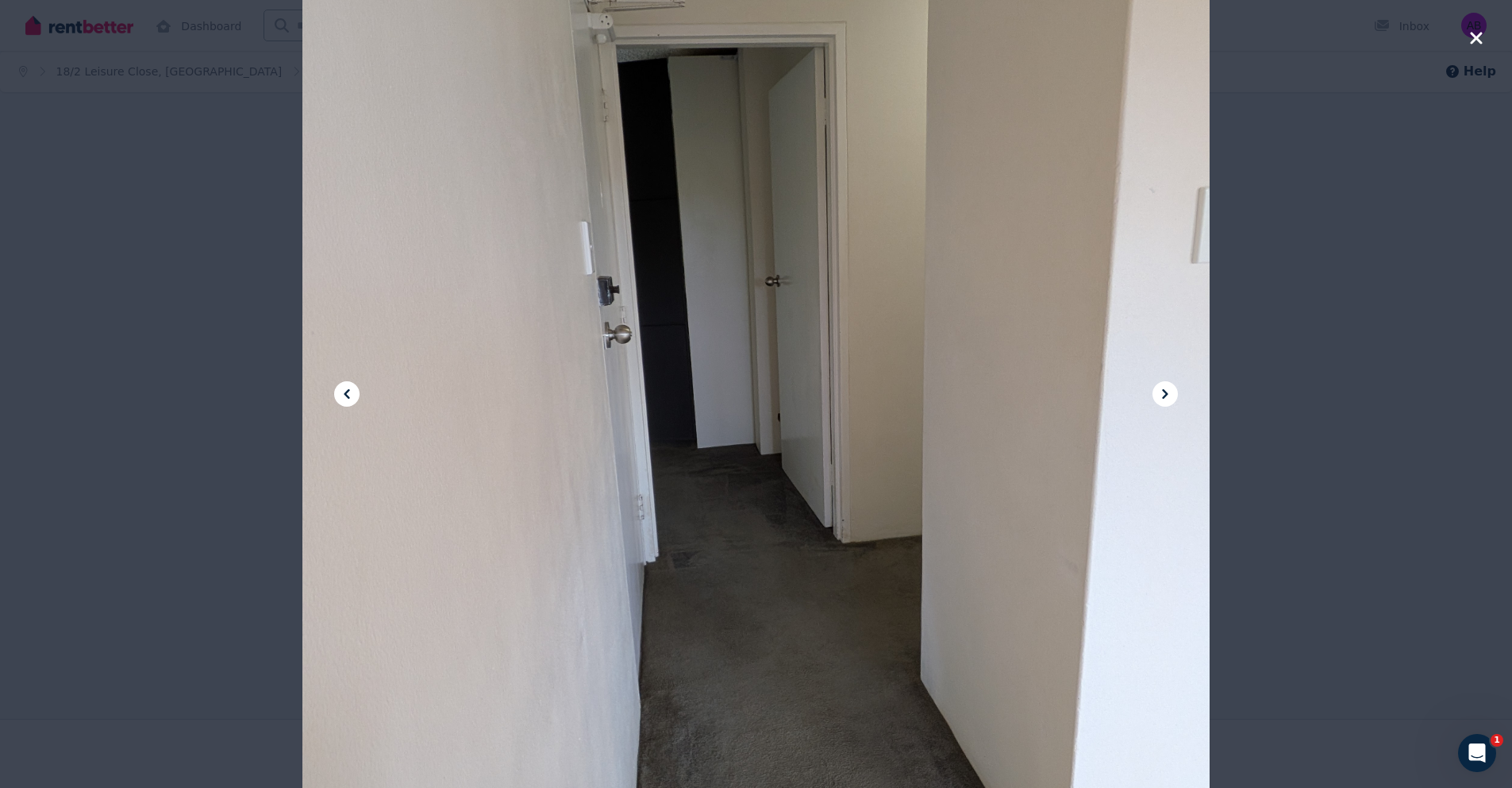
click at [1480, 42] on icon "button" at bounding box center [1476, 37] width 12 height 12
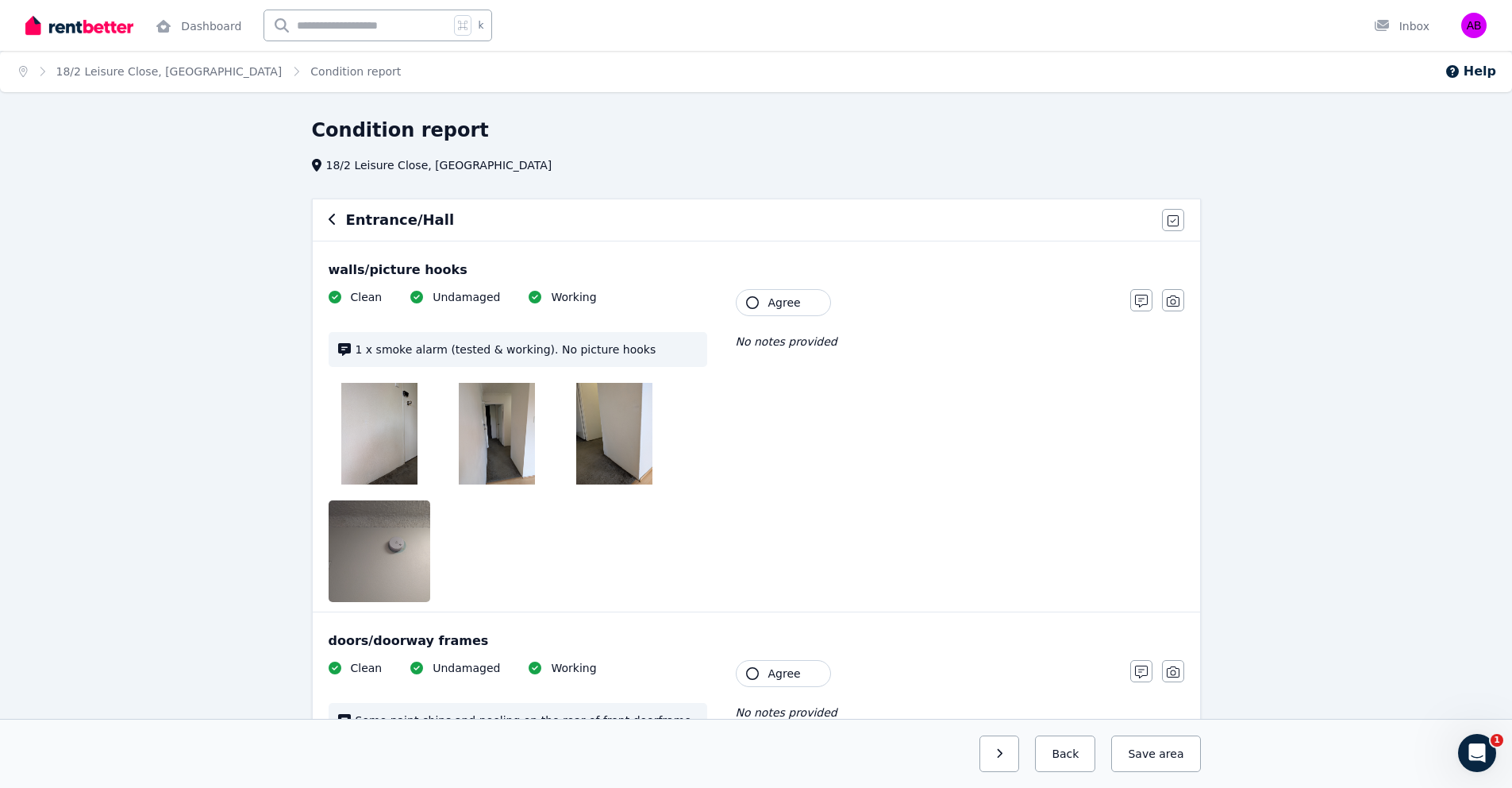
click at [621, 429] on img at bounding box center [614, 433] width 76 height 101
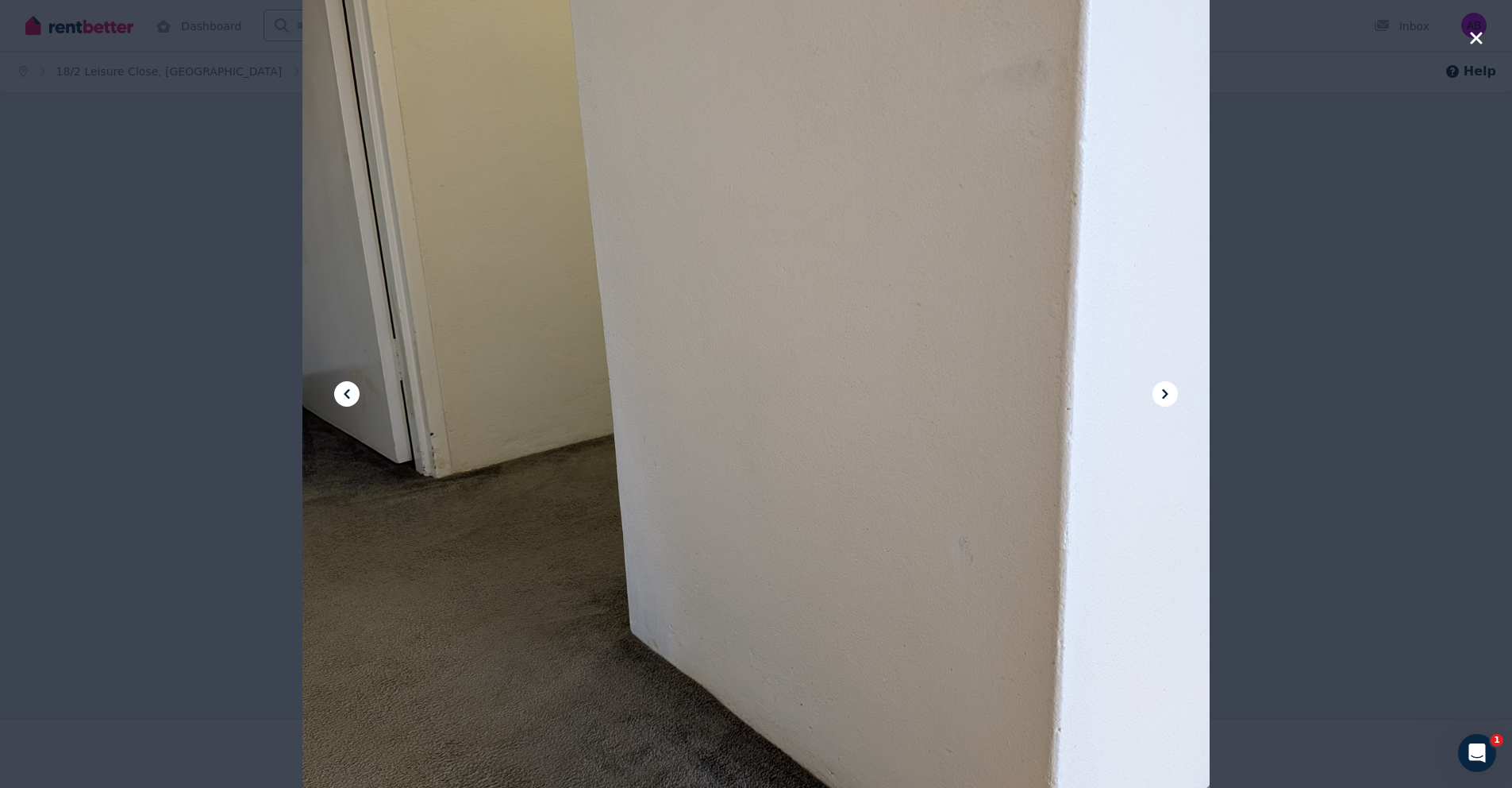
click at [1475, 43] on icon "button" at bounding box center [1476, 37] width 14 height 19
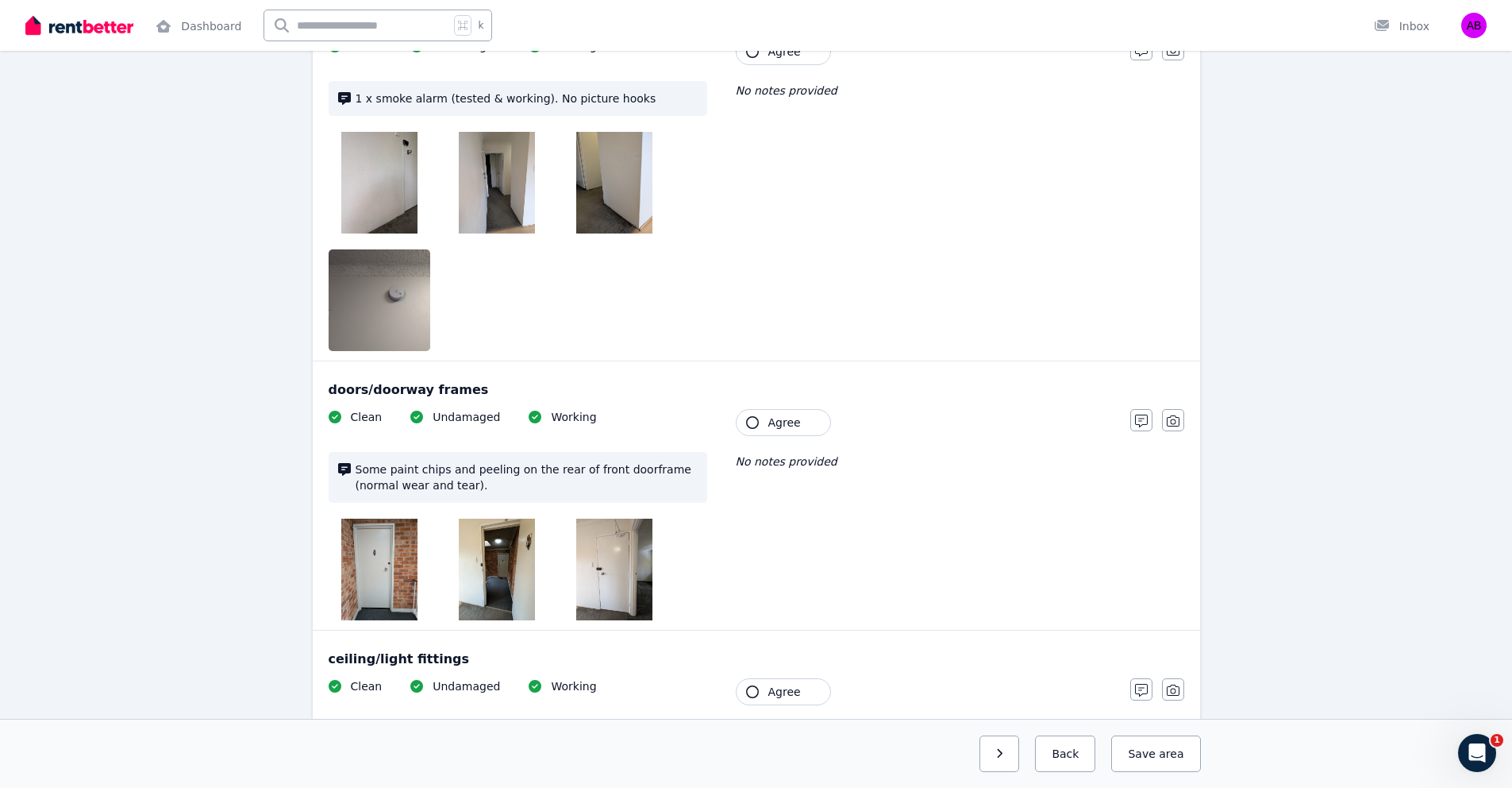
scroll to position [303, 0]
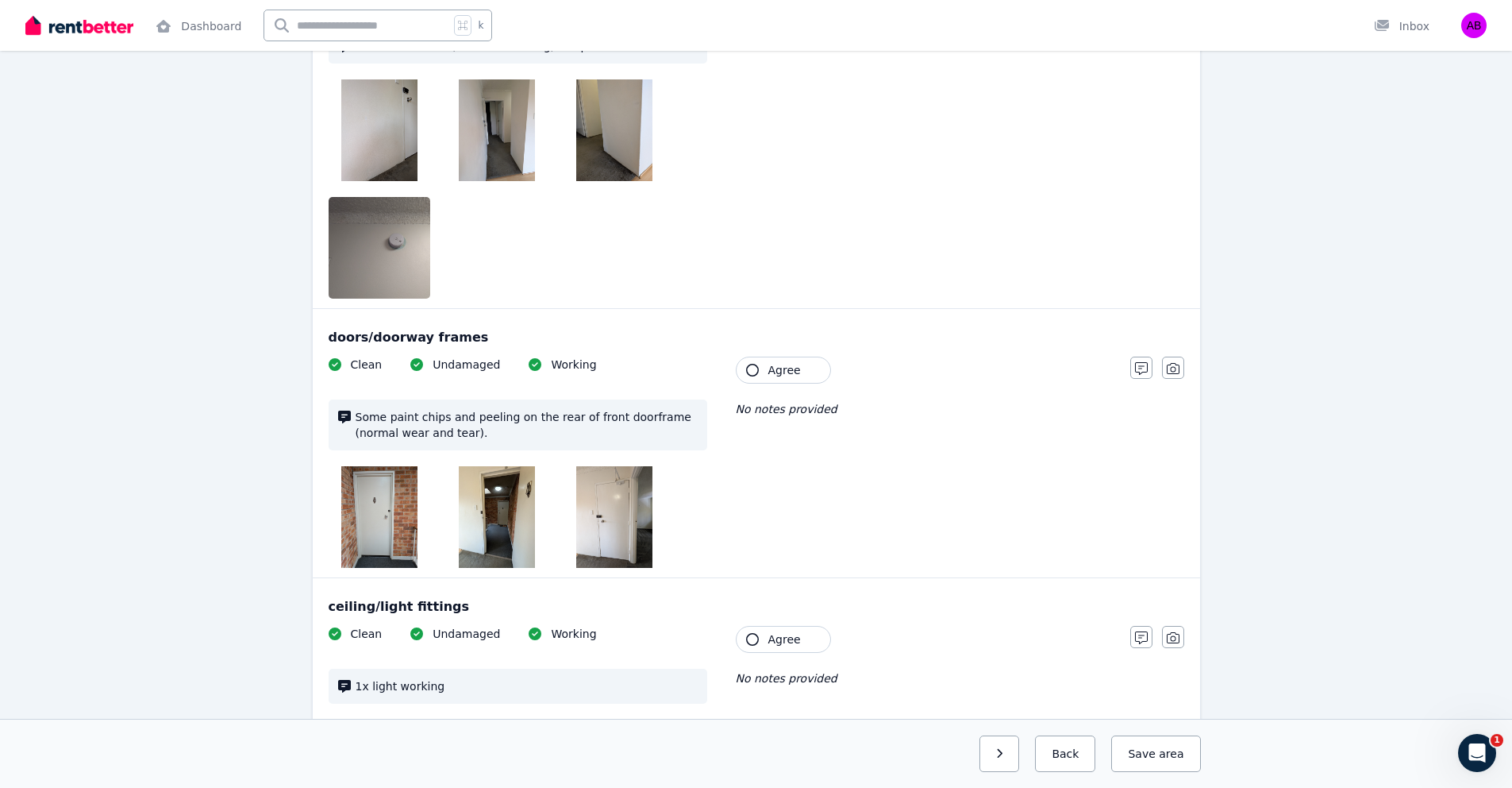
click at [370, 555] on img at bounding box center [380, 517] width 76 height 101
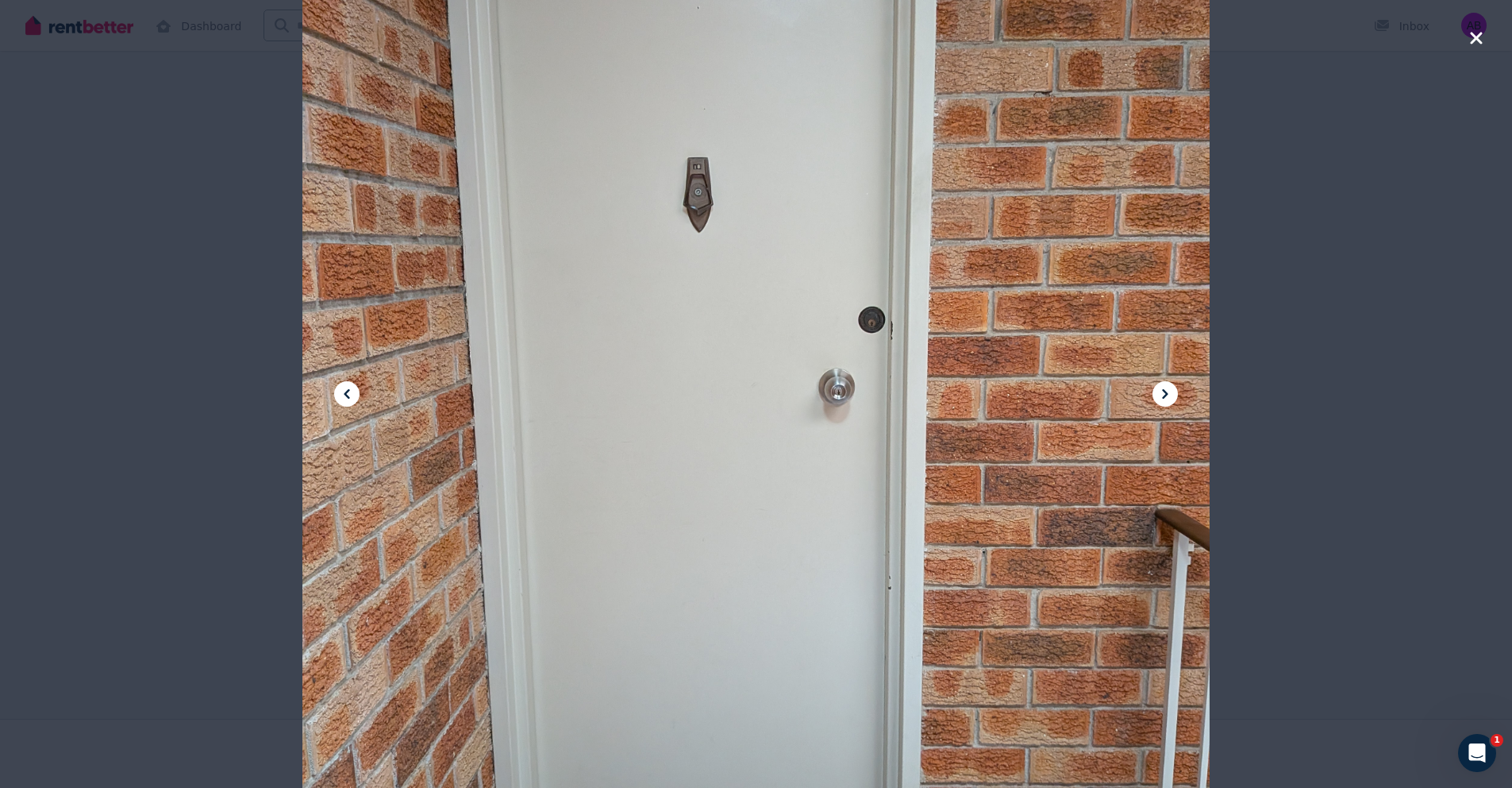
scroll to position [0, 0]
click at [1479, 38] on icon "button" at bounding box center [1476, 37] width 14 height 19
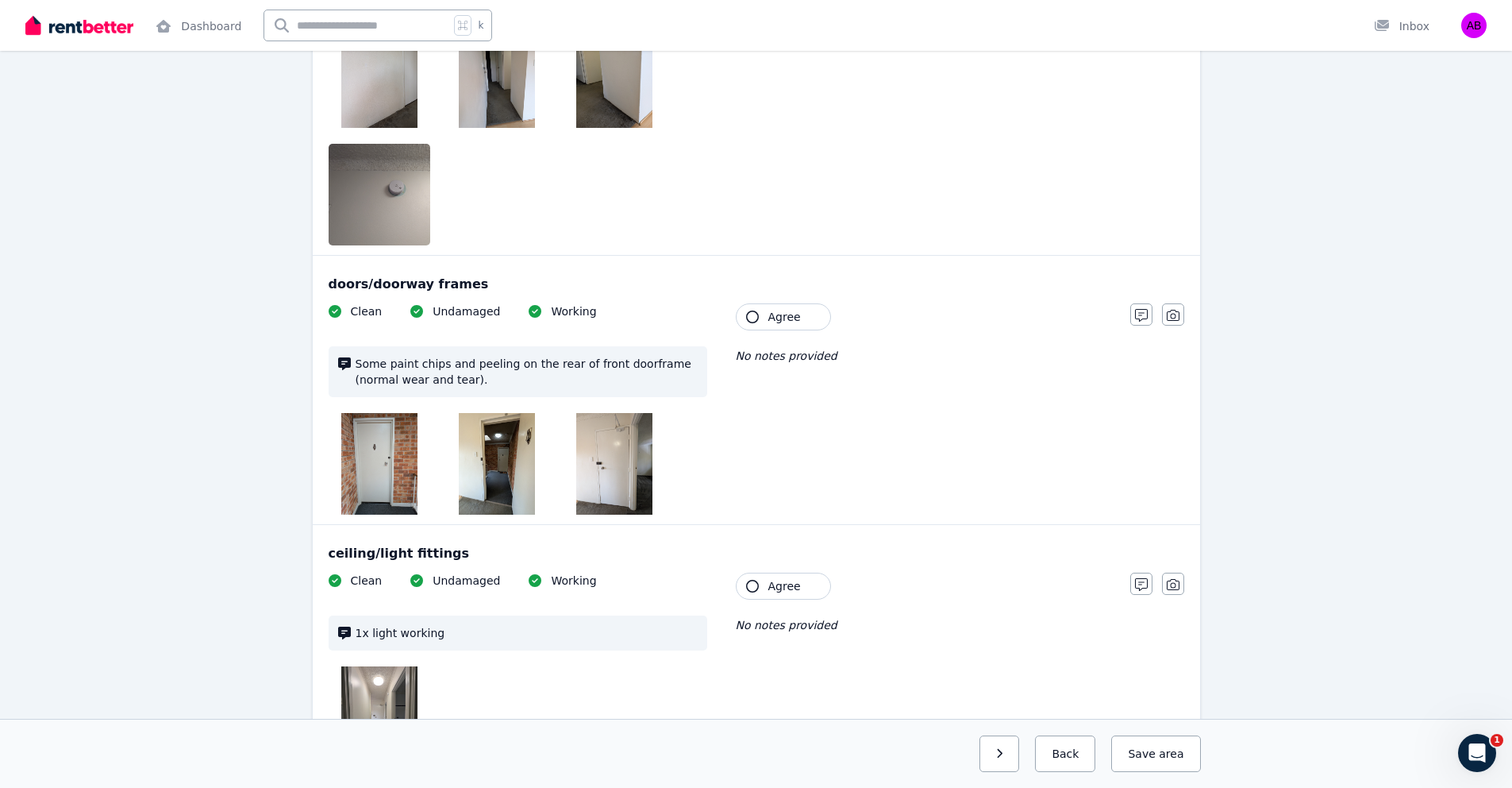
scroll to position [464, 0]
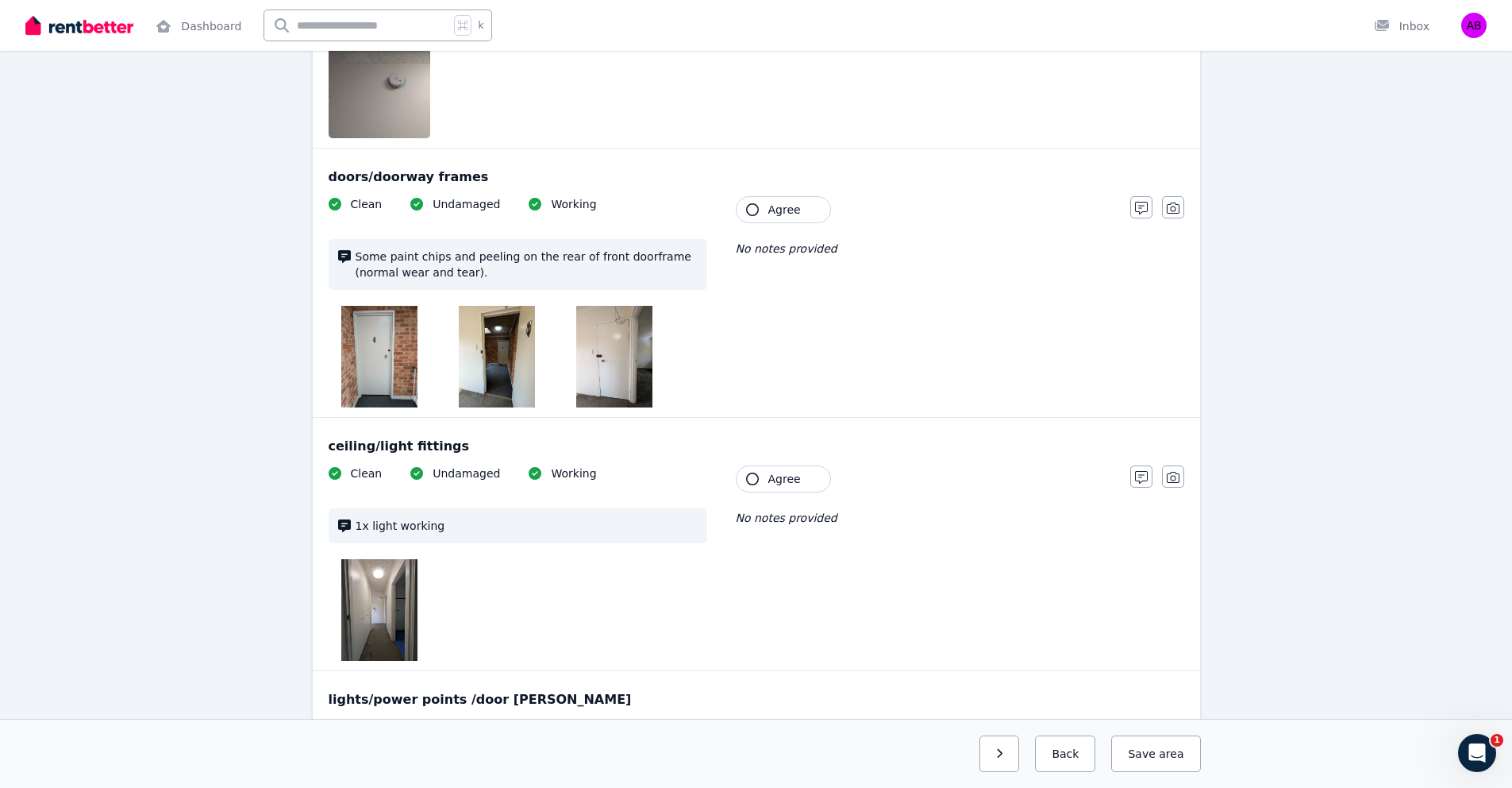
click at [391, 356] on img at bounding box center [380, 357] width 76 height 101
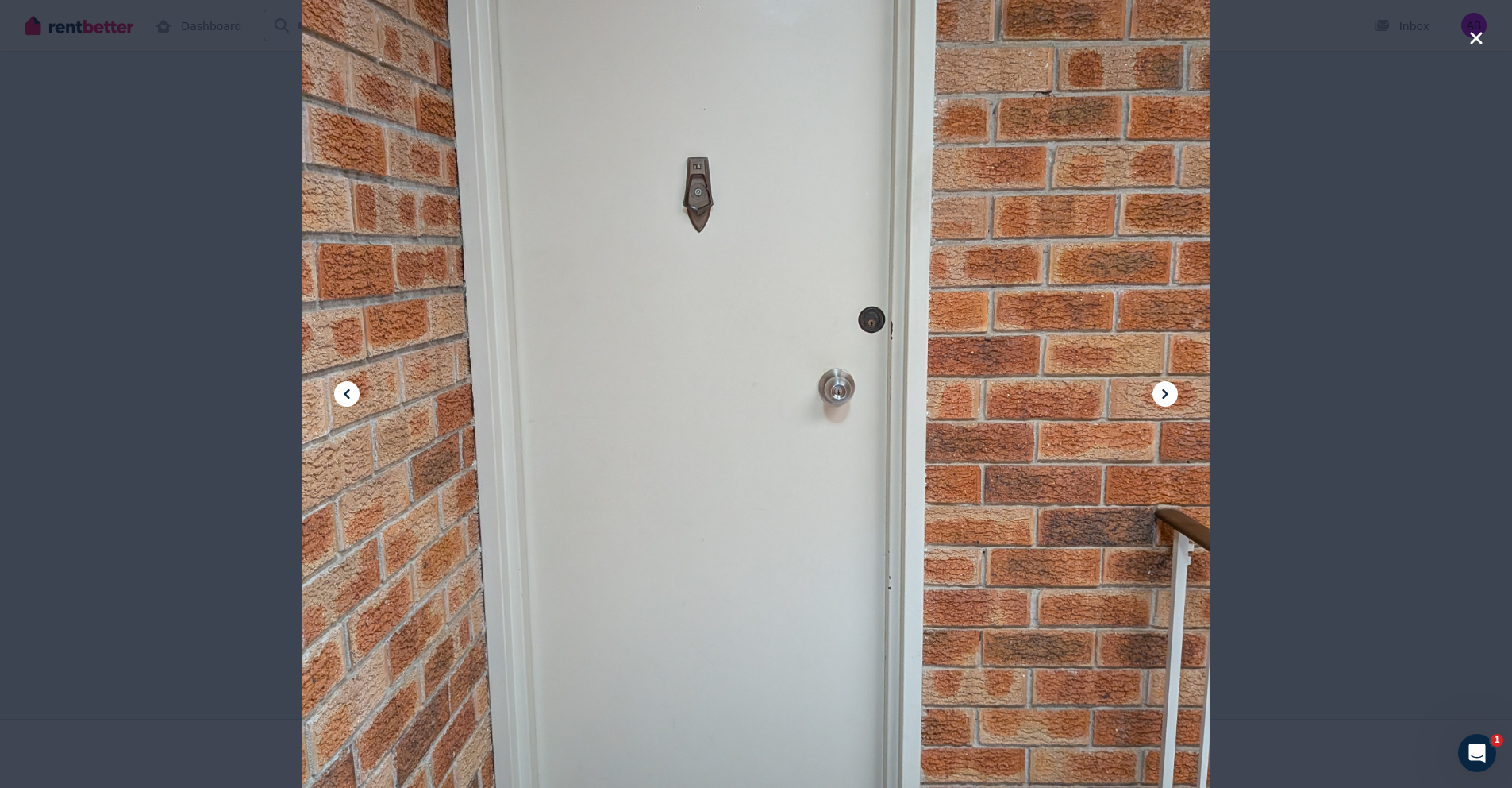
scroll to position [1118, 0]
click at [1472, 44] on icon "button" at bounding box center [1476, 37] width 14 height 19
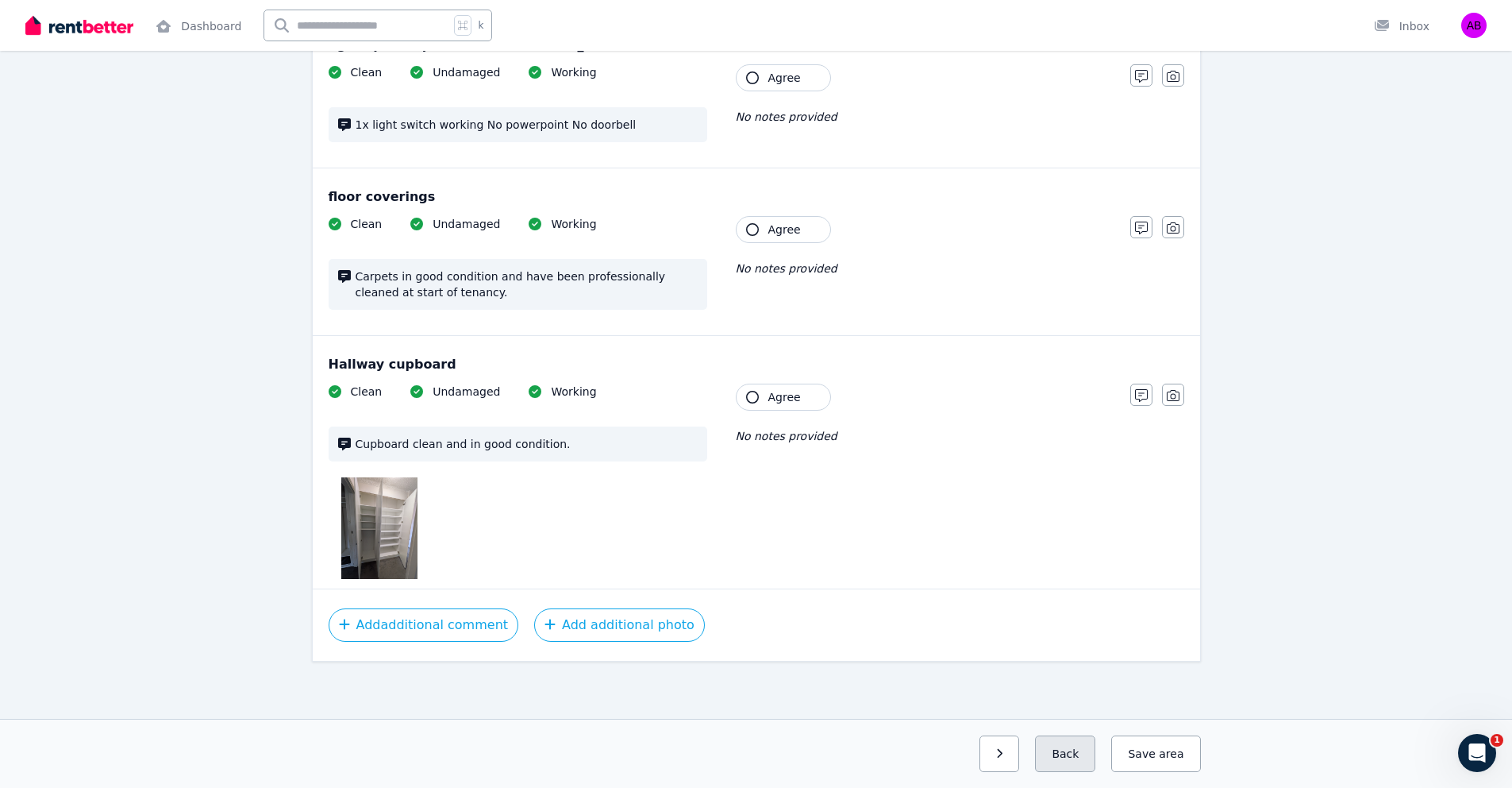
click at [1067, 759] on button "Back" at bounding box center [1066, 753] width 60 height 36
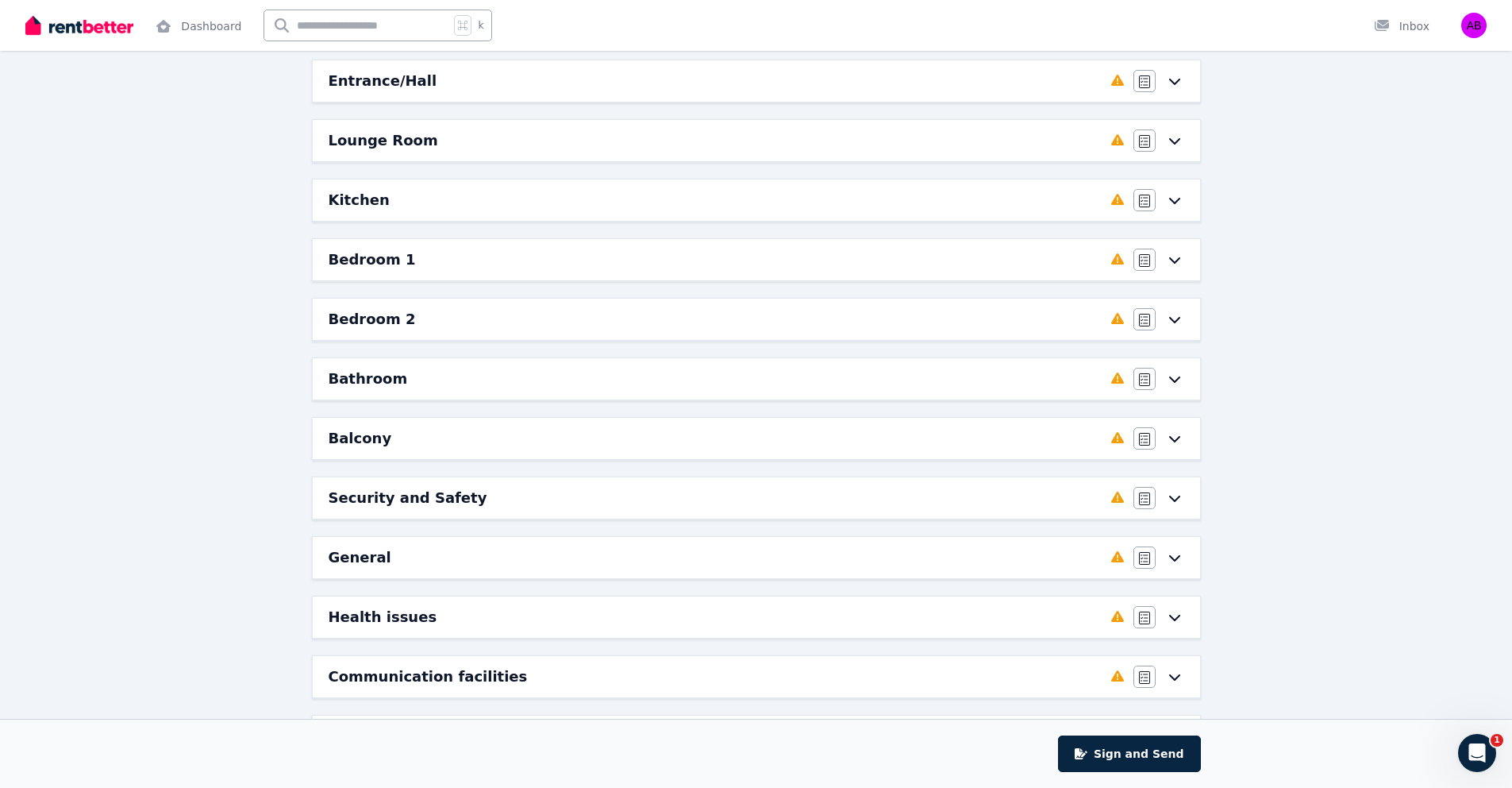
scroll to position [0, 0]
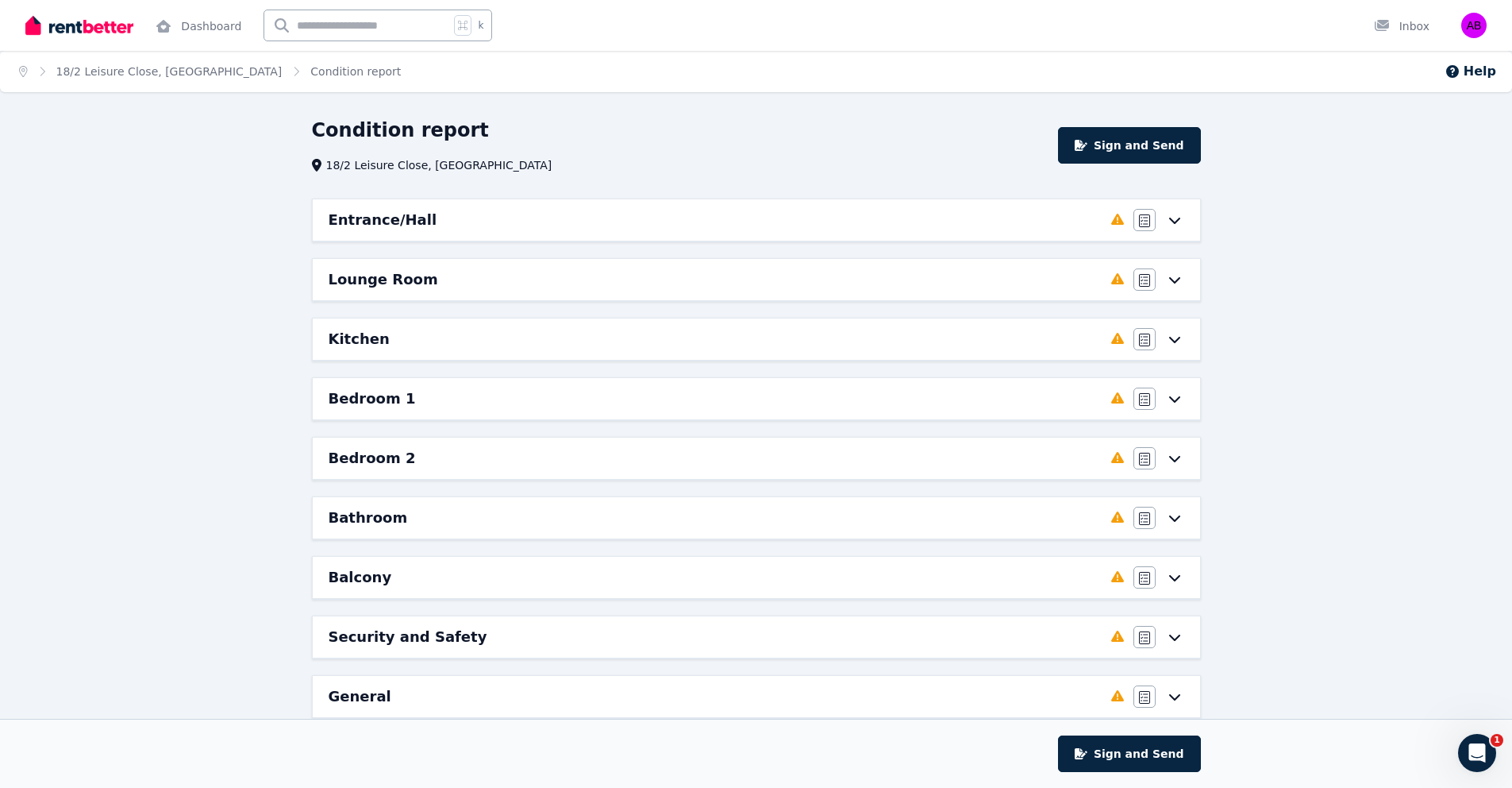
click at [437, 286] on div "Lounge Room" at bounding box center [716, 279] width 773 height 22
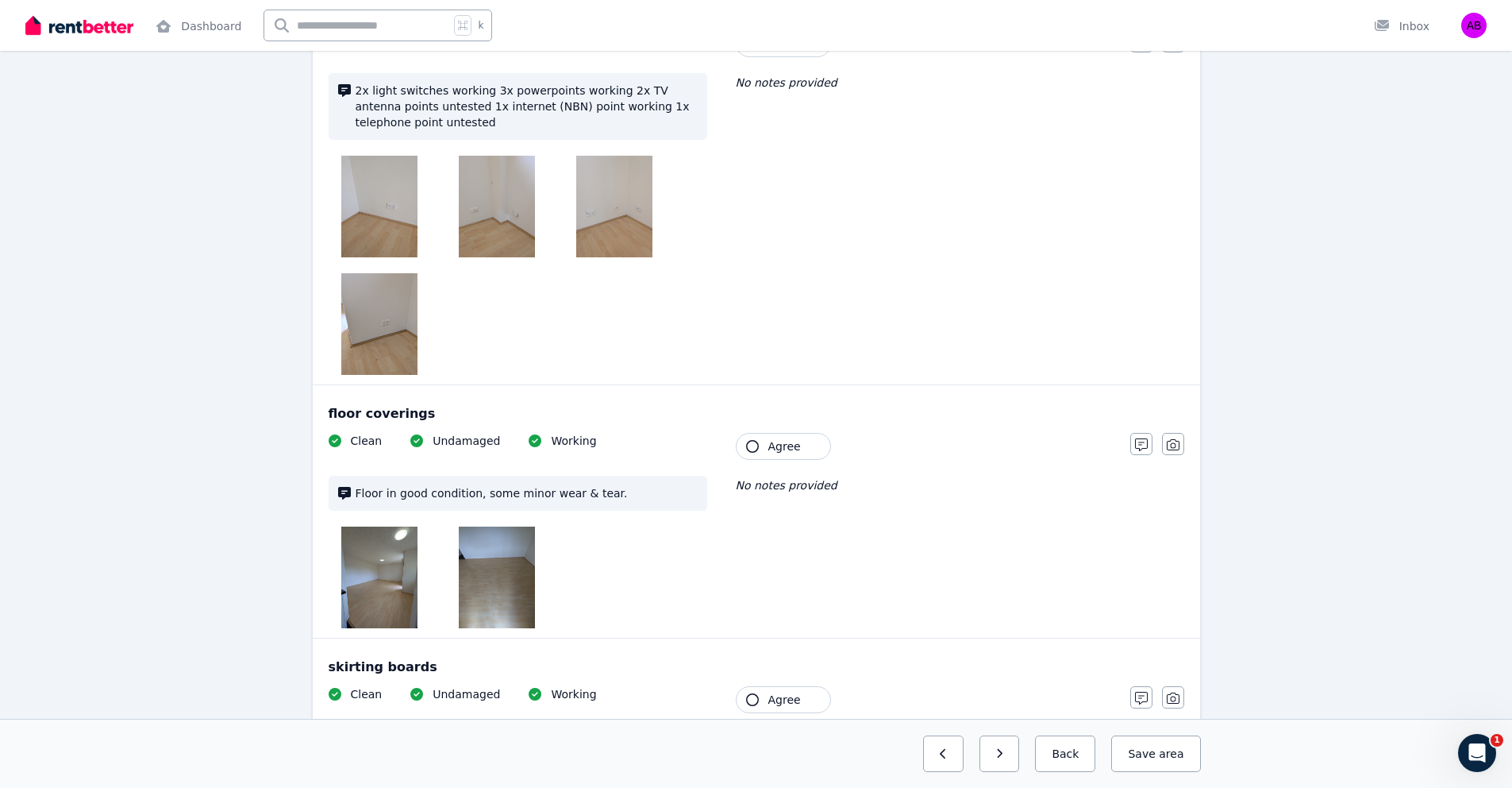
scroll to position [1304, 0]
click at [375, 197] on img at bounding box center [380, 207] width 76 height 101
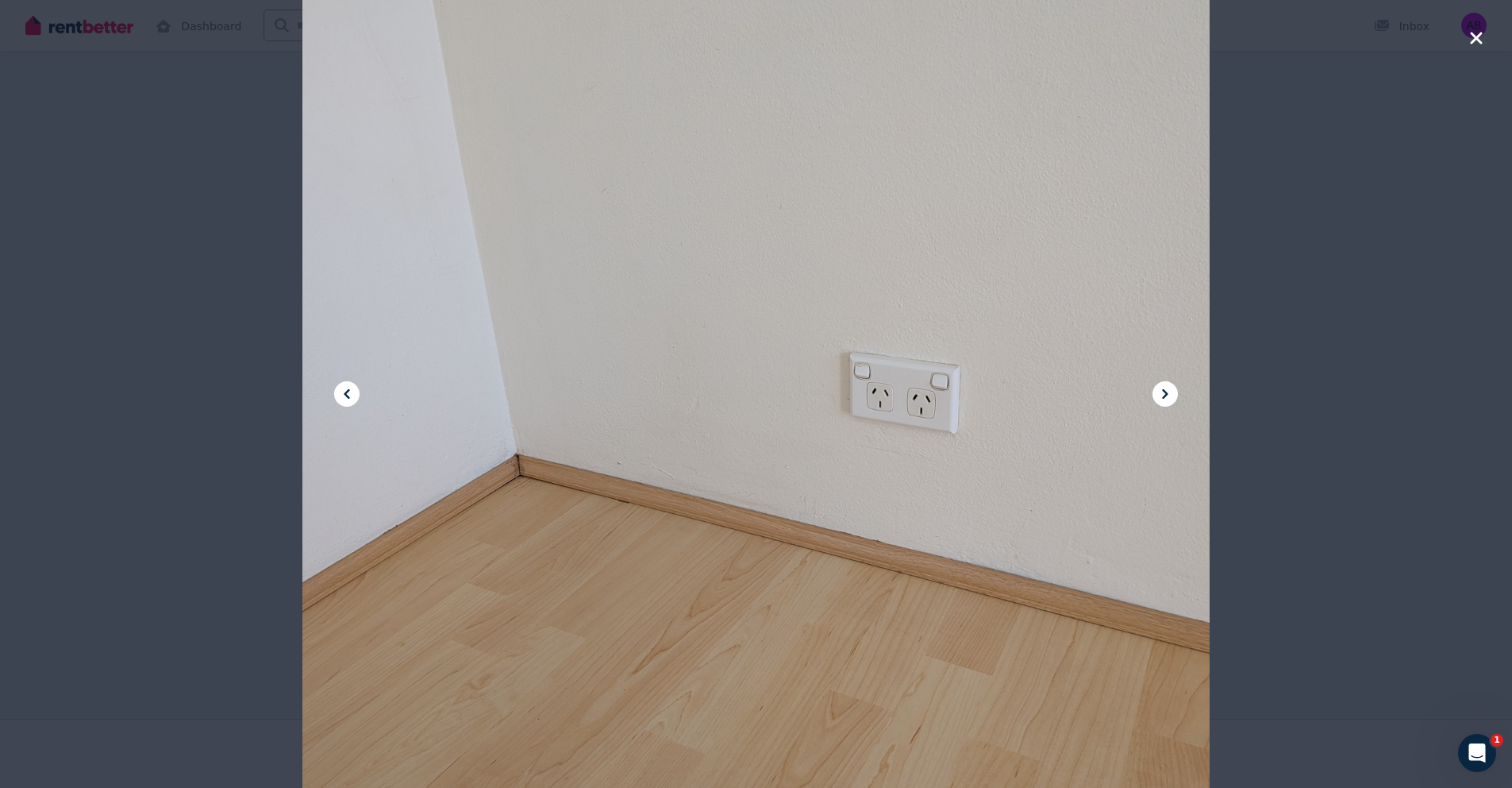
click at [1160, 393] on icon at bounding box center [1164, 393] width 19 height 19
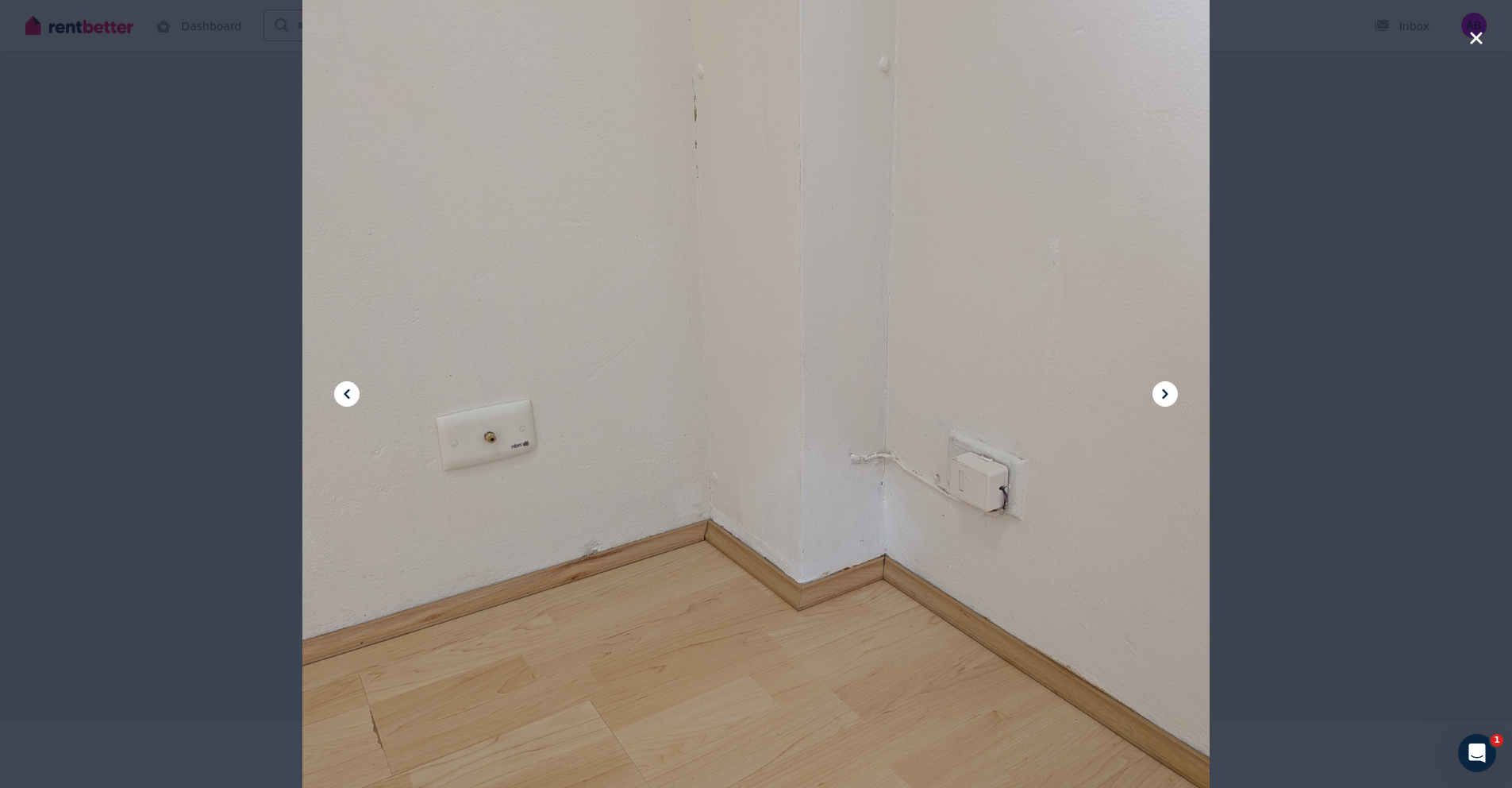
click at [1162, 396] on icon at bounding box center [1164, 393] width 19 height 19
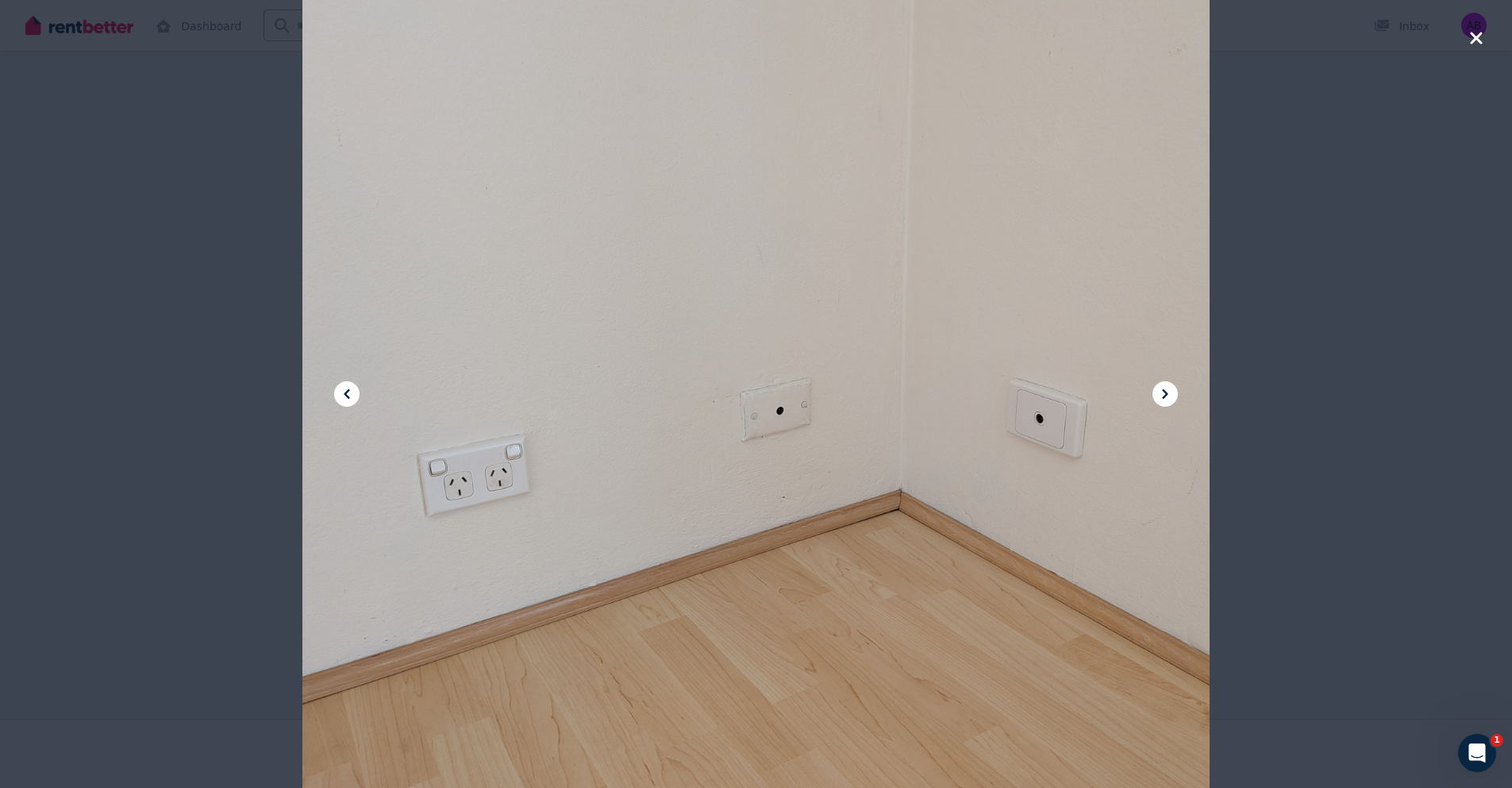
click at [1162, 396] on icon at bounding box center [1164, 393] width 19 height 19
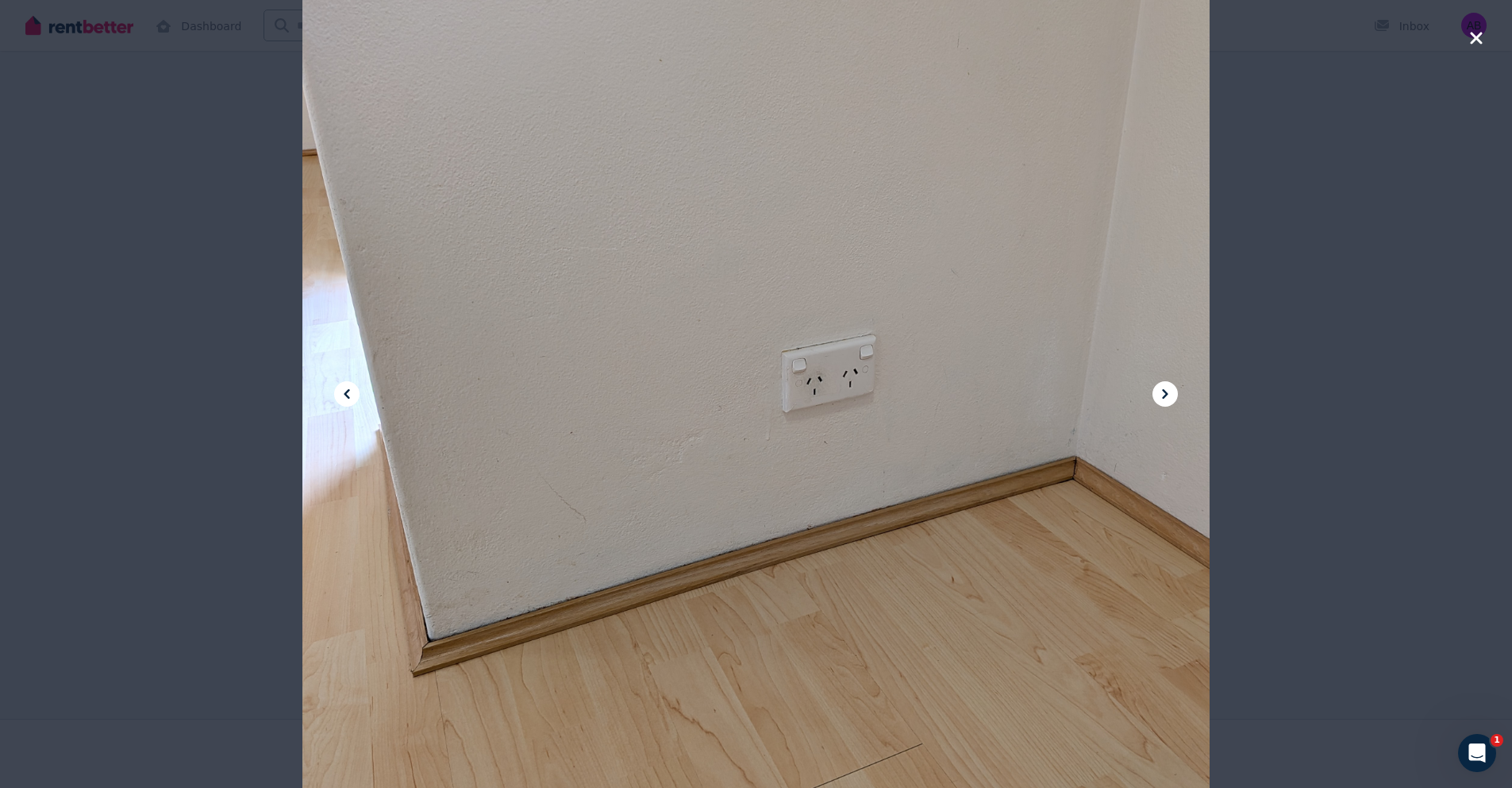
click at [1162, 396] on icon at bounding box center [1164, 393] width 19 height 19
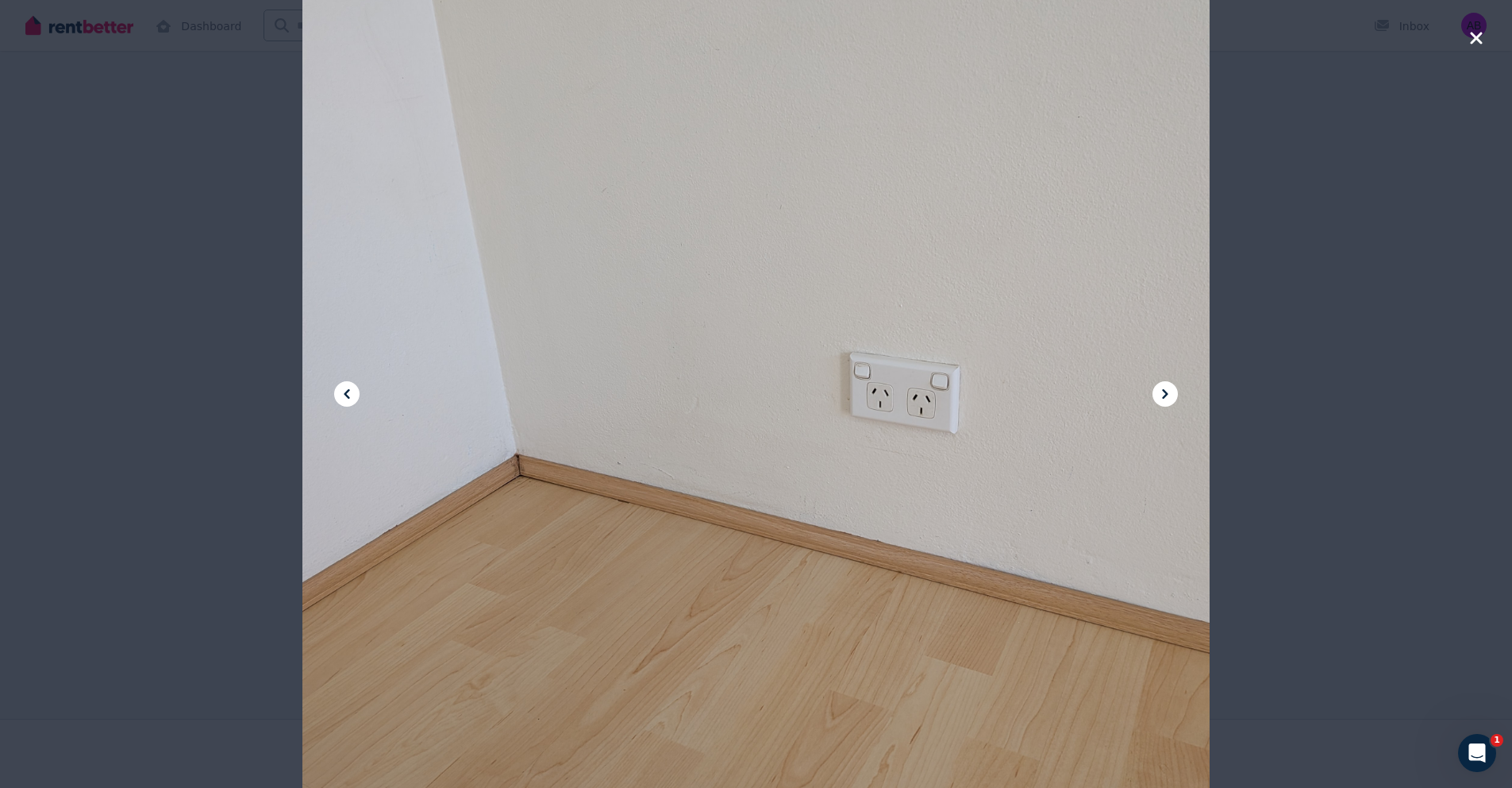
click at [1162, 396] on icon at bounding box center [1164, 393] width 19 height 19
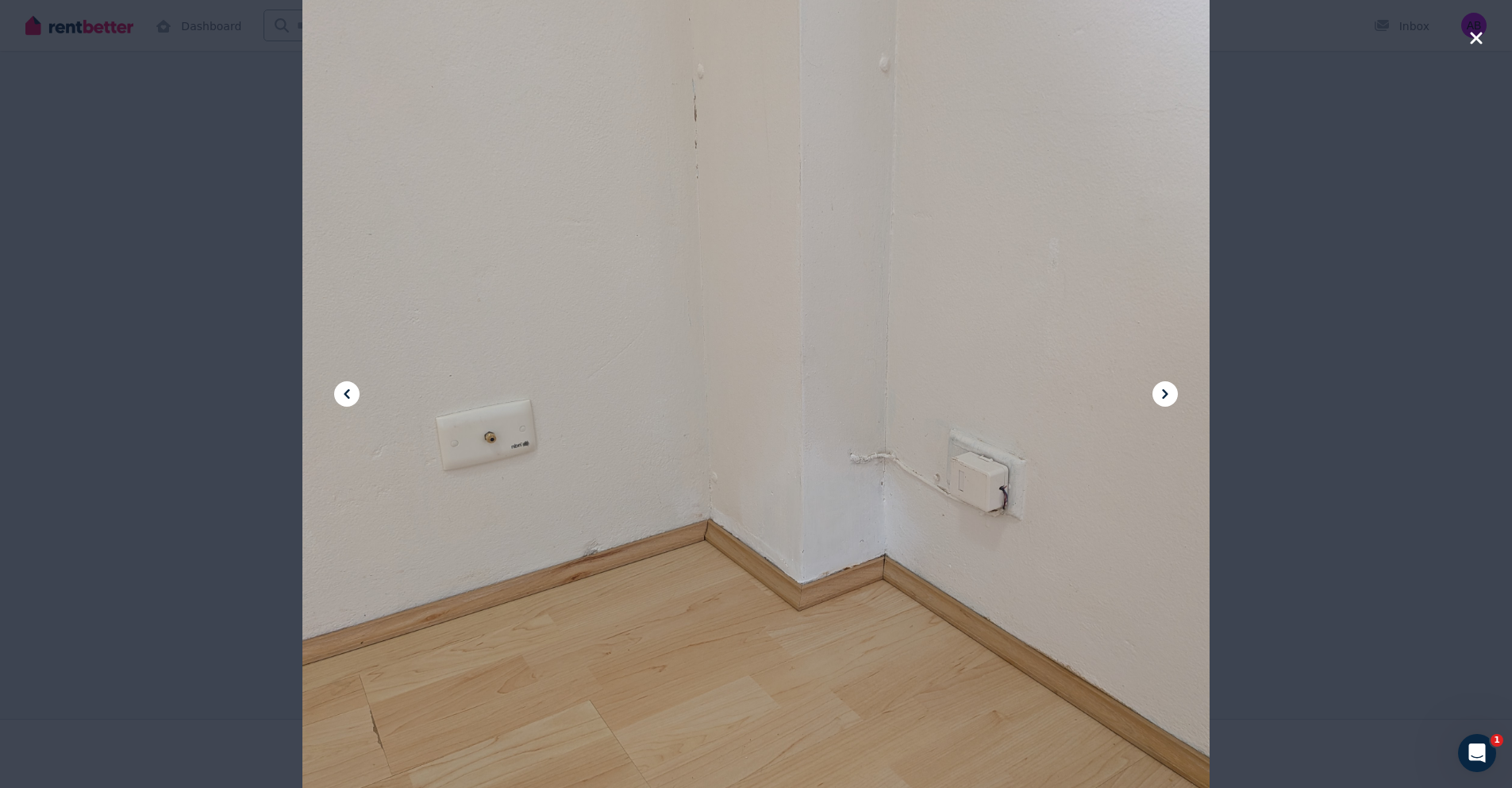
click at [1162, 397] on icon at bounding box center [1164, 393] width 19 height 19
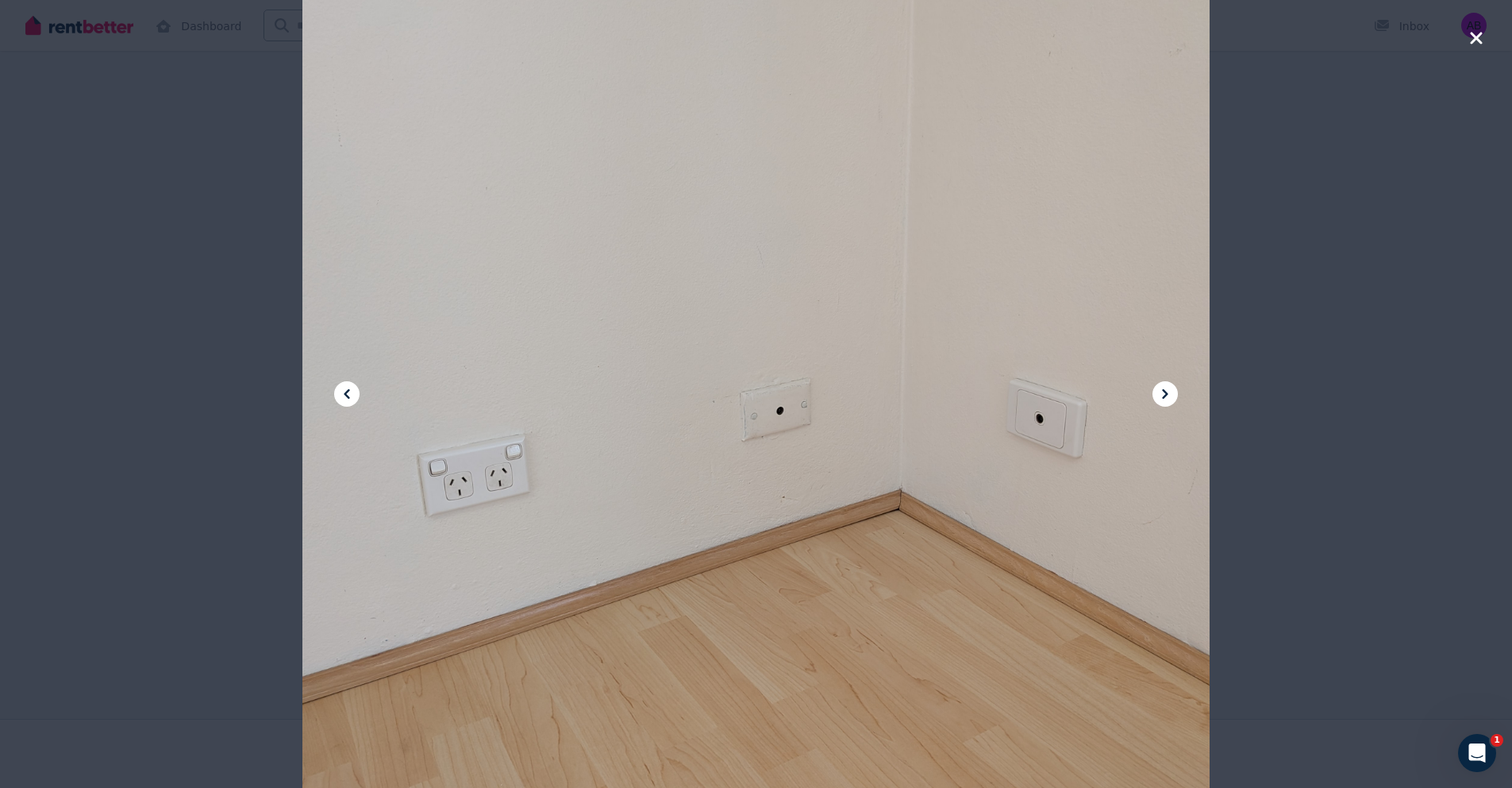
click at [345, 394] on icon at bounding box center [347, 394] width 5 height 10
